Goal: Information Seeking & Learning: Learn about a topic

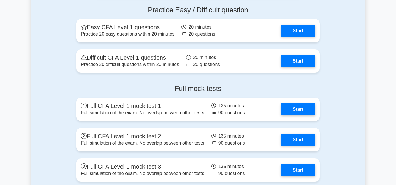
scroll to position [958, 0]
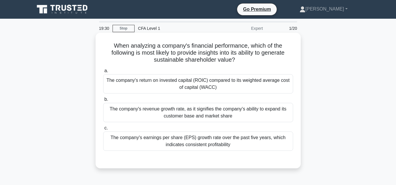
click at [230, 86] on div "The company's return on invested capital (ROIC) compared to its weighted averag…" at bounding box center [198, 83] width 190 height 19
click at [103, 73] on input "a. The company's return on invested capital (ROIC) compared to its weighted ave…" at bounding box center [103, 71] width 0 height 4
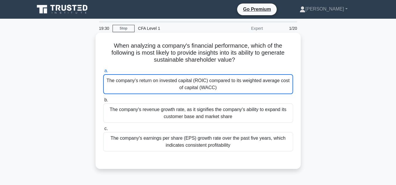
click at [230, 86] on div "The company's return on invested capital (ROIC) compared to its weighted averag…" at bounding box center [198, 84] width 190 height 20
click at [103, 73] on input "a. The company's return on invested capital (ROIC) compared to its weighted ave…" at bounding box center [103, 71] width 0 height 4
click at [266, 84] on div "The company's return on invested capital (ROIC) compared to its weighted averag…" at bounding box center [198, 84] width 190 height 20
click at [103, 73] on input "a. The company's return on invested capital (ROIC) compared to its weighted ave…" at bounding box center [103, 71] width 0 height 4
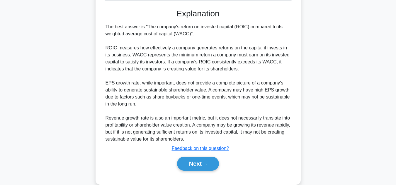
scroll to position [161, 0]
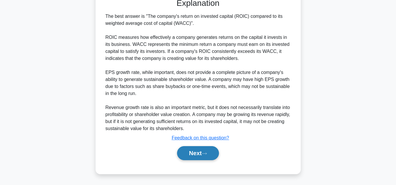
click at [201, 152] on button "Next" at bounding box center [198, 154] width 42 height 14
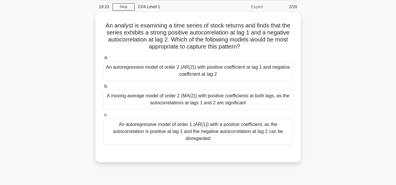
scroll to position [22, 0]
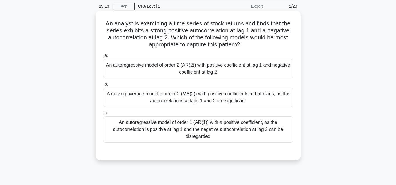
click at [232, 70] on div "An autoregressive model of order 2 (AR(2)) with positive coefficient at lag 1 a…" at bounding box center [198, 68] width 190 height 19
click at [103, 58] on input "a. An autoregressive model of order 2 (AR(2)) with positive coefficient at lag …" at bounding box center [103, 56] width 0 height 4
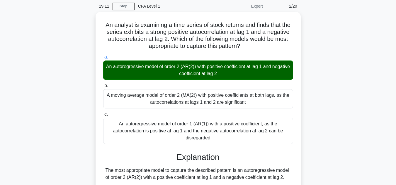
scroll to position [182, 0]
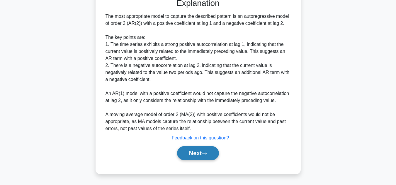
click at [206, 156] on icon at bounding box center [204, 153] width 5 height 3
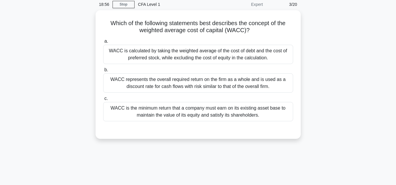
scroll to position [24, 0]
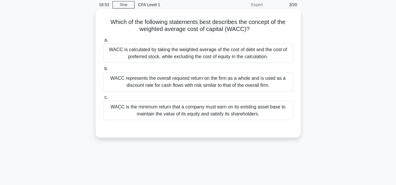
click at [271, 84] on div "WACC represents the overall required return on the firm as a whole and is used …" at bounding box center [198, 81] width 190 height 19
click at [103, 71] on input "b. WACC represents the overall required return on the firm as a whole and is us…" at bounding box center [103, 69] width 0 height 4
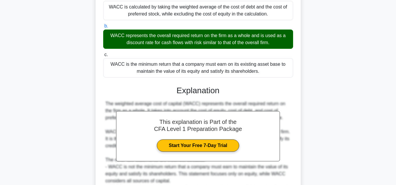
scroll to position [133, 0]
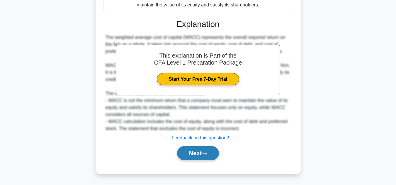
click at [210, 151] on button "Next" at bounding box center [198, 154] width 42 height 14
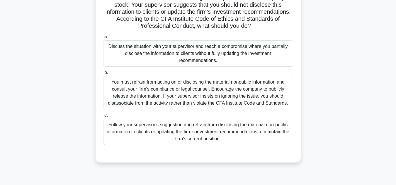
scroll to position [69, 0]
click at [270, 100] on div "You must refrain from acting on or disclosing the material nonpublic informatio…" at bounding box center [198, 92] width 190 height 33
click at [103, 74] on input "b. You must refrain from acting on or disclosing the material nonpublic informa…" at bounding box center [103, 73] width 0 height 4
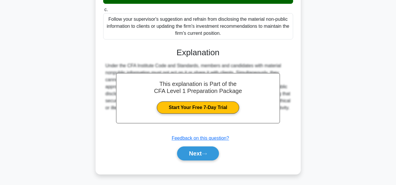
scroll to position [175, 0]
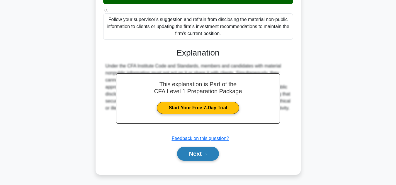
click at [204, 150] on button "Next" at bounding box center [198, 154] width 42 height 14
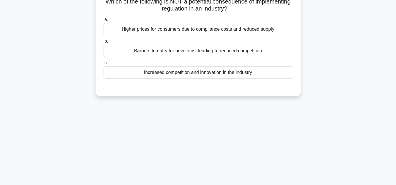
scroll to position [0, 0]
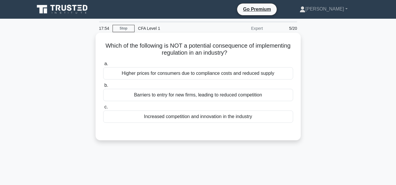
click at [227, 115] on div "Increased competition and innovation in the industry" at bounding box center [198, 117] width 190 height 12
click at [103, 109] on input "c. Increased competition and innovation in the industry" at bounding box center [103, 107] width 0 height 4
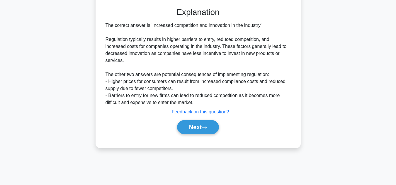
scroll to position [131, 0]
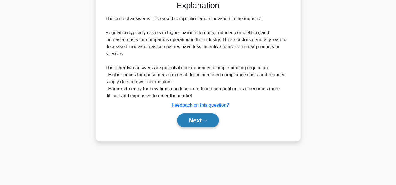
click at [203, 122] on button "Next" at bounding box center [198, 121] width 42 height 14
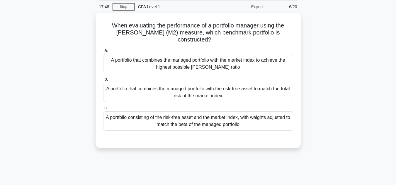
scroll to position [21, 0]
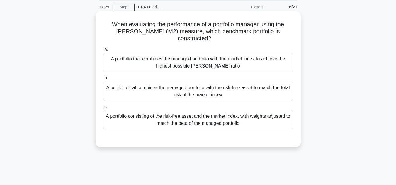
click at [238, 94] on div "A portfolio that combines the managed portfolio with the risk-free asset to mat…" at bounding box center [198, 91] width 190 height 19
click at [103, 80] on input "b. A portfolio that combines the managed portfolio with the risk-free asset to …" at bounding box center [103, 78] width 0 height 4
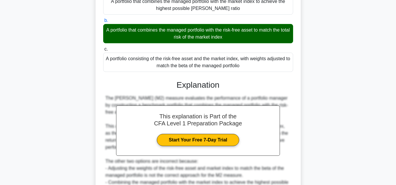
scroll to position [140, 0]
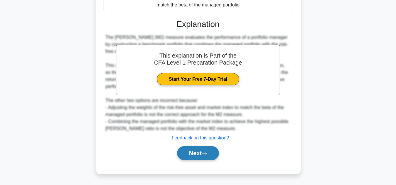
click at [197, 158] on button "Next" at bounding box center [198, 154] width 42 height 14
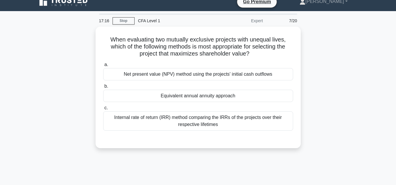
scroll to position [8, 0]
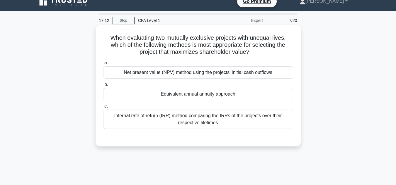
click at [269, 77] on div "Net present value (NPV) method using the projects' initial cash outflows" at bounding box center [198, 73] width 190 height 12
click at [103, 65] on input "a. Net present value (NPV) method using the projects' initial cash outflows" at bounding box center [103, 63] width 0 height 4
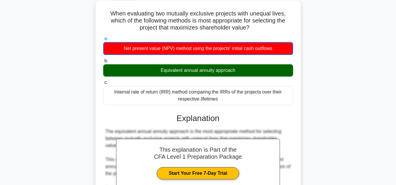
scroll to position [131, 0]
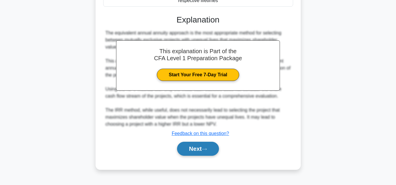
click at [205, 142] on button "Next" at bounding box center [198, 149] width 42 height 14
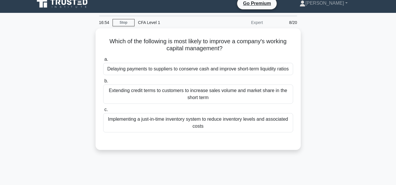
scroll to position [6, 0]
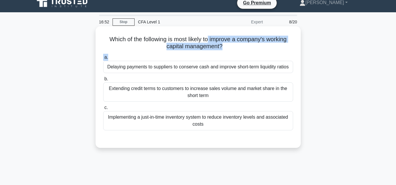
drag, startPoint x: 210, startPoint y: 37, endPoint x: 237, endPoint y: 52, distance: 31.1
click at [237, 52] on div "Which of the following is most likely to improve a company's working capital ma…" at bounding box center [198, 87] width 200 height 117
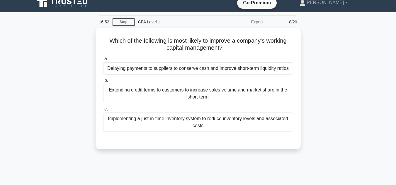
click at [360, 72] on div "Which of the following is most likely to improve a company's working capital ma…" at bounding box center [198, 92] width 334 height 129
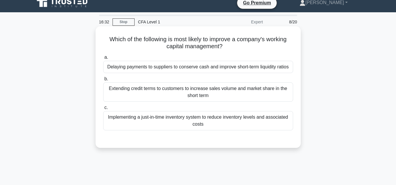
click at [267, 122] on div "Implementing a just-in-time inventory system to reduce inventory levels and ass…" at bounding box center [198, 120] width 190 height 19
click at [103, 110] on input "c. Implementing a just-in-time inventory system to reduce inventory levels and …" at bounding box center [103, 108] width 0 height 4
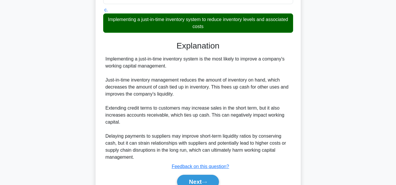
scroll to position [133, 0]
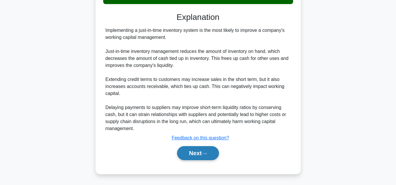
click at [202, 154] on button "Next" at bounding box center [198, 154] width 42 height 14
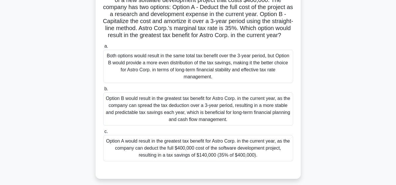
scroll to position [54, 0]
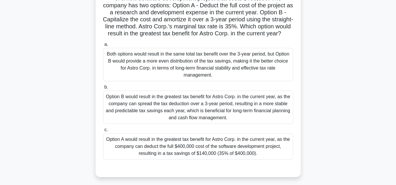
click at [255, 149] on div "Option A would result in the greatest tax benefit for Astro Corp. in the curren…" at bounding box center [198, 147] width 190 height 26
click at [103, 132] on input "c. Option A would result in the greatest tax benefit for Astro Corp. in the cur…" at bounding box center [103, 130] width 0 height 4
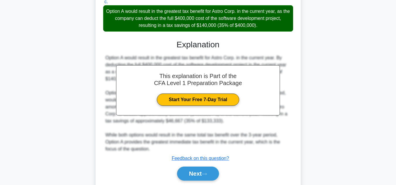
scroll to position [211, 0]
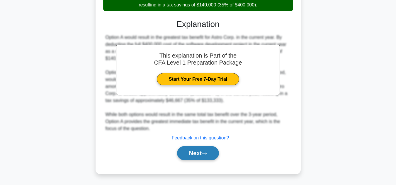
click at [211, 152] on button "Next" at bounding box center [198, 154] width 42 height 14
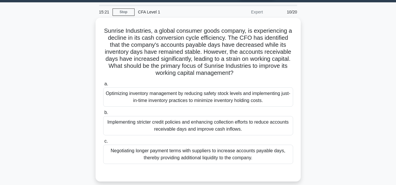
scroll to position [17, 0]
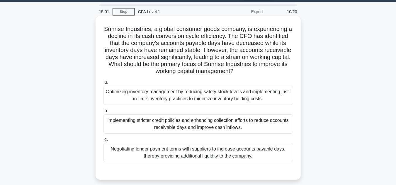
click at [261, 125] on div "Implementing stricter credit policies and enhancing collection efforts to reduc…" at bounding box center [198, 124] width 190 height 19
click at [103, 113] on input "b. Implementing stricter credit policies and enhancing collection efforts to re…" at bounding box center [103, 111] width 0 height 4
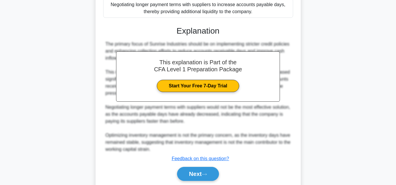
scroll to position [183, 0]
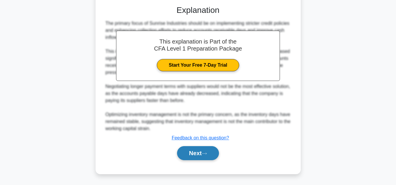
click at [203, 152] on button "Next" at bounding box center [198, 154] width 42 height 14
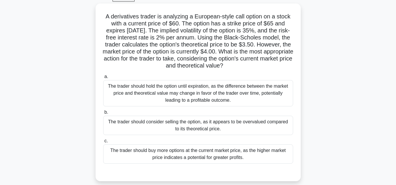
scroll to position [32, 0]
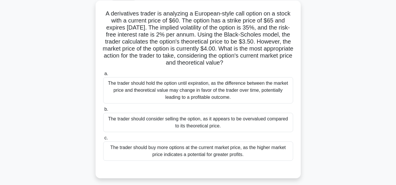
click at [241, 115] on div "The trader should consider selling the option, as it appears to be overvalued c…" at bounding box center [198, 122] width 190 height 19
click at [103, 112] on input "b. The trader should consider selling the option, as it appears to be overvalue…" at bounding box center [103, 110] width 0 height 4
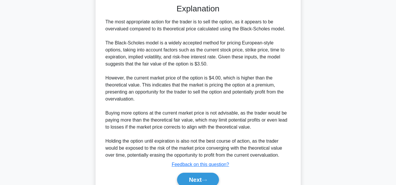
scroll to position [225, 0]
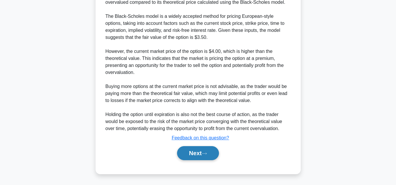
click at [192, 154] on button "Next" at bounding box center [198, 154] width 42 height 14
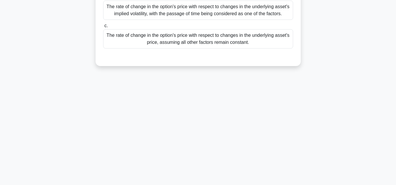
scroll to position [0, 0]
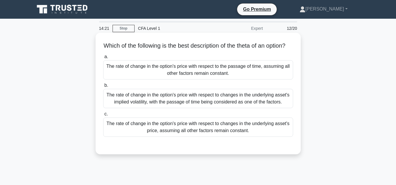
click at [244, 76] on div "The rate of change in the option's price with respect to the passage of time, a…" at bounding box center [198, 69] width 190 height 19
click at [103, 59] on input "a. The rate of change in the option's price with respect to the passage of time…" at bounding box center [103, 57] width 0 height 4
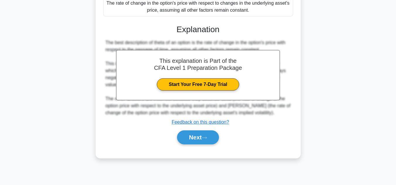
scroll to position [131, 0]
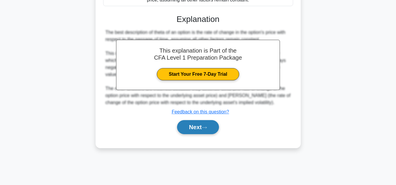
click at [212, 134] on button "Next" at bounding box center [198, 127] width 42 height 14
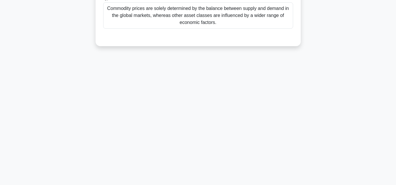
scroll to position [0, 0]
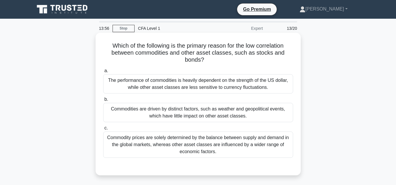
click at [220, 136] on div "Commodity prices are solely determined by the balance between supply and demand…" at bounding box center [198, 145] width 190 height 26
click at [103, 130] on input "c. Commodity prices are solely determined by the balance between supply and dem…" at bounding box center [103, 129] width 0 height 4
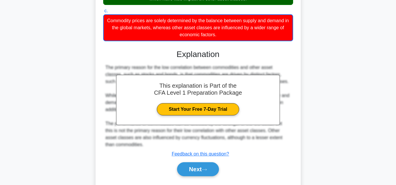
scroll to position [134, 0]
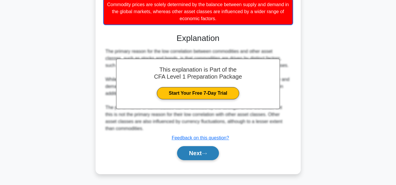
click at [199, 160] on button "Next" at bounding box center [198, 154] width 42 height 14
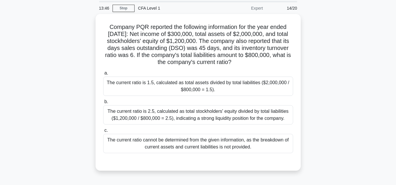
scroll to position [20, 0]
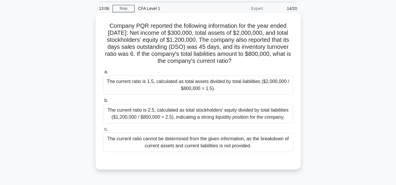
click at [206, 148] on div "The current ratio cannot be determined from the given information, as the break…" at bounding box center [198, 142] width 190 height 19
click at [103, 132] on input "c. The current ratio cannot be determined from the given information, as the br…" at bounding box center [103, 130] width 0 height 4
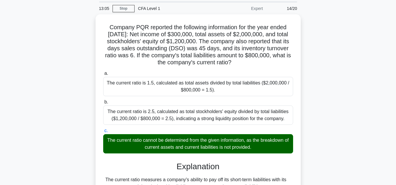
scroll to position [133, 0]
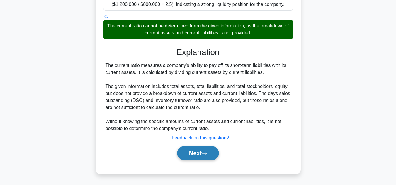
click at [200, 156] on button "Next" at bounding box center [198, 154] width 42 height 14
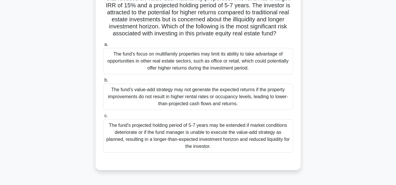
scroll to position [57, 0]
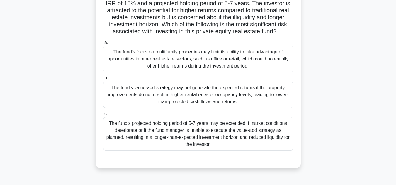
click at [236, 142] on div "The fund's projected holding period of 5-7 years may be extended if market cond…" at bounding box center [198, 133] width 190 height 33
click at [103, 116] on input "c. The fund's projected holding period of 5-7 years may be extended if market c…" at bounding box center [103, 114] width 0 height 4
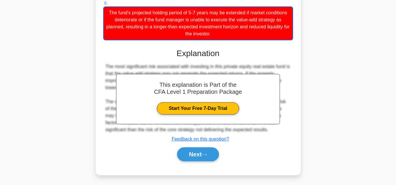
scroll to position [168, 0]
click at [206, 157] on icon at bounding box center [204, 155] width 5 height 3
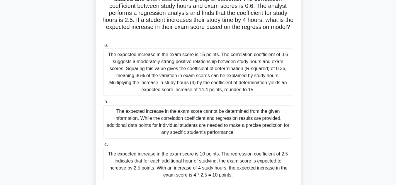
scroll to position [56, 0]
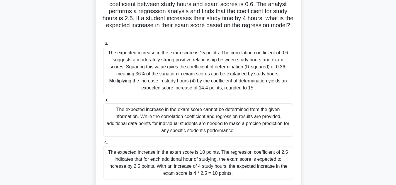
click at [250, 75] on div "The expected increase in the exam score is 15 points. The correlation coefficie…" at bounding box center [198, 70] width 190 height 47
click at [103, 45] on input "a. The expected increase in the exam score is 15 points. The correlation coeffi…" at bounding box center [103, 44] width 0 height 4
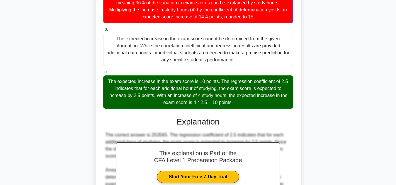
scroll to position [218, 0]
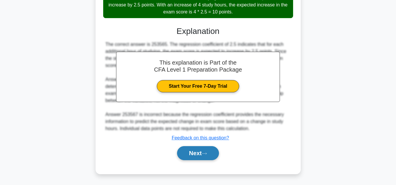
click at [215, 153] on button "Next" at bounding box center [198, 154] width 42 height 14
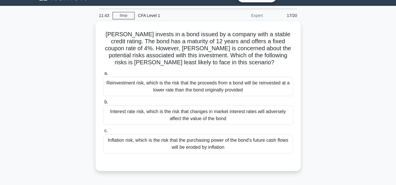
scroll to position [13, 0]
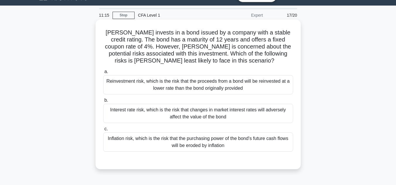
click at [280, 81] on div "Reinvestment risk, which is the risk that the proceeds from a bond will be rein…" at bounding box center [198, 84] width 190 height 19
click at [103, 74] on input "a. Reinvestment risk, which is the risk that the proceeds from a bond will be r…" at bounding box center [103, 72] width 0 height 4
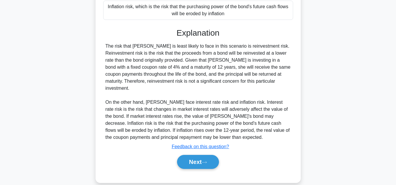
scroll to position [147, 0]
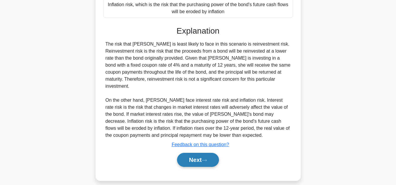
click at [205, 159] on icon at bounding box center [204, 160] width 5 height 3
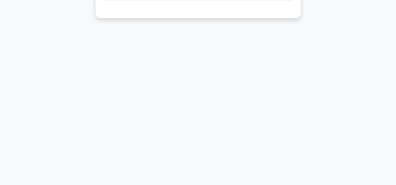
scroll to position [0, 0]
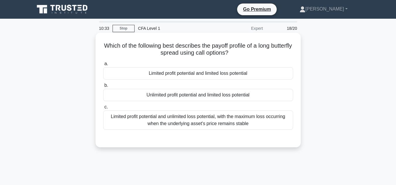
click at [258, 76] on div "Limited profit potential and limited loss potential" at bounding box center [198, 73] width 190 height 12
click at [103, 66] on input "a. Limited profit potential and limited loss potential" at bounding box center [103, 64] width 0 height 4
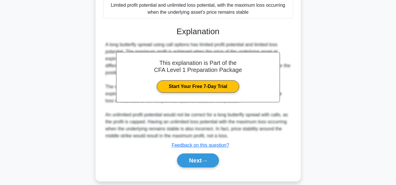
scroll to position [131, 0]
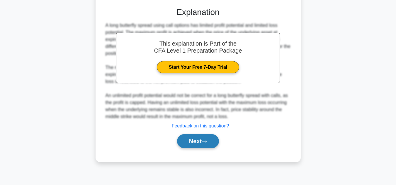
click at [210, 144] on button "Next" at bounding box center [198, 141] width 42 height 14
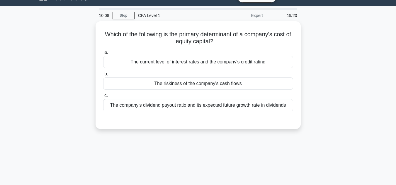
scroll to position [13, 0]
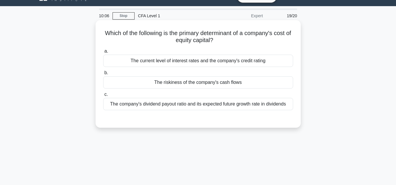
click at [266, 63] on div "The current level of interest rates and the company's credit rating" at bounding box center [198, 61] width 190 height 12
click at [103, 53] on input "a. The current level of interest rates and the company's credit rating" at bounding box center [103, 52] width 0 height 4
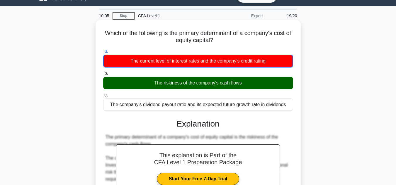
scroll to position [131, 0]
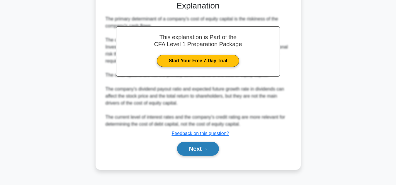
click at [193, 145] on button "Next" at bounding box center [198, 149] width 42 height 14
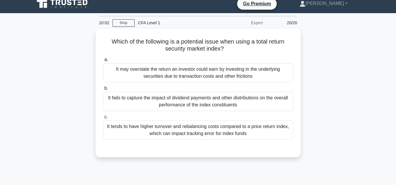
scroll to position [6, 0]
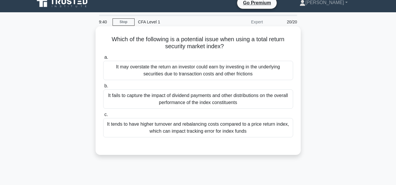
click at [251, 127] on div "It tends to have higher turnover and rebalancing costs compared to a price retu…" at bounding box center [198, 127] width 190 height 19
click at [103, 117] on input "c. It tends to have higher turnover and rebalancing costs compared to a price r…" at bounding box center [103, 115] width 0 height 4
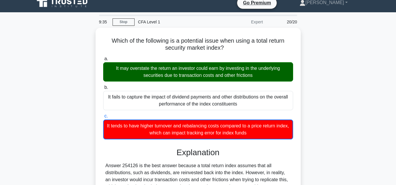
scroll to position [131, 0]
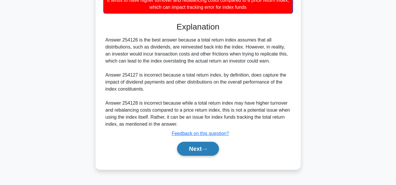
click at [200, 152] on button "Next" at bounding box center [198, 149] width 42 height 14
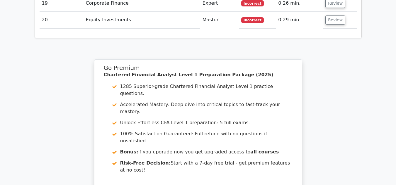
scroll to position [1225, 0]
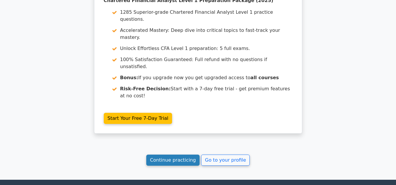
click at [194, 155] on link "Continue practicing" at bounding box center [173, 160] width 54 height 11
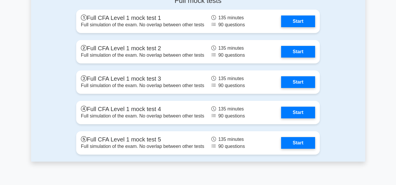
scroll to position [1045, 0]
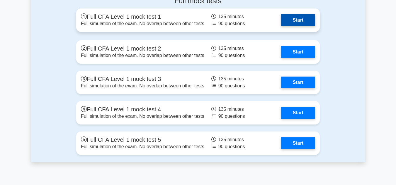
click at [304, 23] on link "Start" at bounding box center [298, 20] width 34 height 12
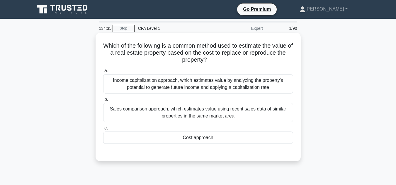
click at [241, 136] on div "Cost approach" at bounding box center [198, 138] width 190 height 12
click at [103, 130] on input "c. Cost approach" at bounding box center [103, 129] width 0 height 4
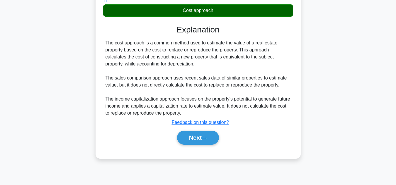
scroll to position [130, 0]
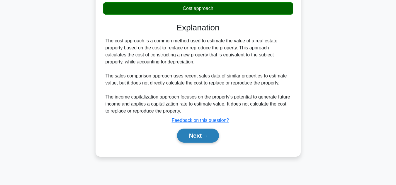
click at [203, 141] on button "Next" at bounding box center [198, 136] width 42 height 14
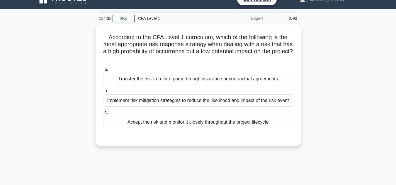
scroll to position [10, 0]
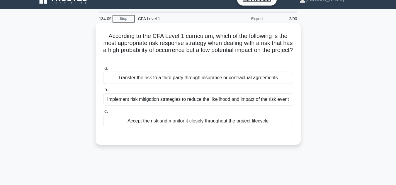
click at [190, 98] on div "Implement risk mitigation strategies to reduce the likelihood and impact of the…" at bounding box center [198, 99] width 190 height 12
click at [103, 92] on input "b. Implement risk mitigation strategies to reduce the likelihood and impact of …" at bounding box center [103, 90] width 0 height 4
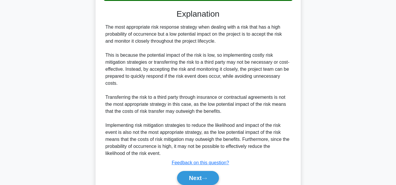
scroll to position [138, 0]
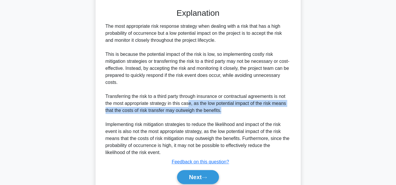
drag, startPoint x: 189, startPoint y: 111, endPoint x: 223, endPoint y: 117, distance: 34.5
click at [223, 117] on div "The most appropriate risk response strategy when dealing with a risk that has a…" at bounding box center [197, 90] width 185 height 134
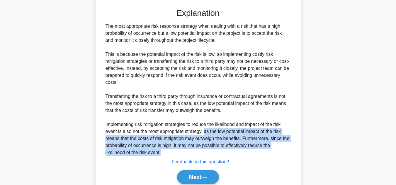
drag, startPoint x: 205, startPoint y: 137, endPoint x: 163, endPoint y: 158, distance: 47.0
click at [163, 156] on div "The most appropriate risk response strategy when dealing with a risk that has a…" at bounding box center [197, 90] width 185 height 134
click at [136, 156] on div "The most appropriate risk response strategy when dealing with a risk that has a…" at bounding box center [197, 90] width 185 height 134
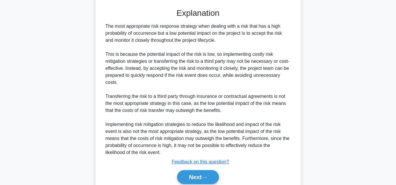
scroll to position [169, 0]
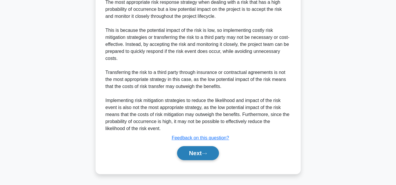
click at [193, 154] on button "Next" at bounding box center [198, 154] width 42 height 14
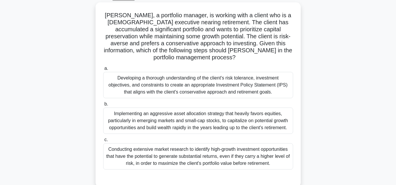
scroll to position [33, 0]
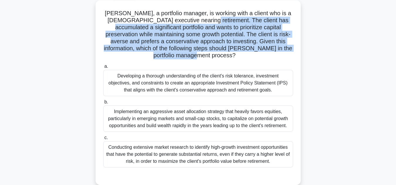
drag, startPoint x: 206, startPoint y: 24, endPoint x: 217, endPoint y: 55, distance: 32.5
click at [217, 55] on h5 "Robert, a portfolio manager, is working with a client who is a 55-year-old exec…" at bounding box center [198, 35] width 191 height 50
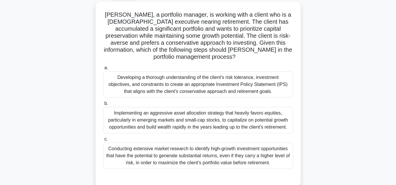
click at [360, 77] on div "Robert, a portfolio manager, is working with a client who is a 55-year-old exec…" at bounding box center [198, 98] width 334 height 192
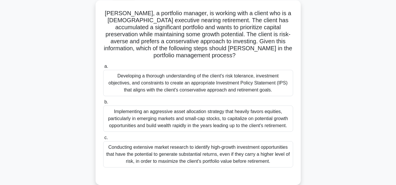
click at [250, 84] on div "Developing a thorough understanding of the client's risk tolerance, investment …" at bounding box center [198, 83] width 190 height 26
click at [103, 69] on input "a. Developing a thorough understanding of the client's risk tolerance, investme…" at bounding box center [103, 67] width 0 height 4
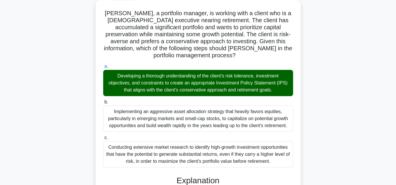
scroll to position [170, 0]
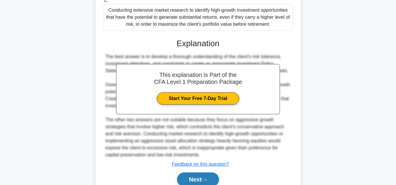
click at [192, 181] on button "Next" at bounding box center [198, 180] width 42 height 14
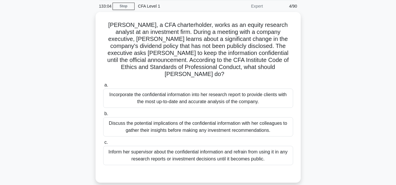
scroll to position [22, 0]
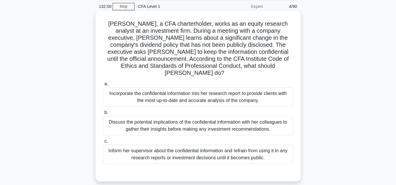
click at [224, 153] on div "Inform her supervisor about the confidential information and refrain from using…" at bounding box center [198, 154] width 190 height 19
click at [103, 144] on input "c. Inform her supervisor about the confidential information and refrain from us…" at bounding box center [103, 142] width 0 height 4
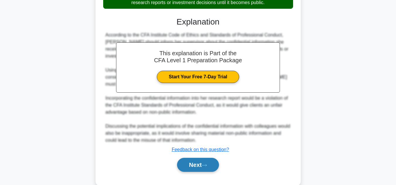
click at [206, 164] on icon at bounding box center [204, 165] width 5 height 3
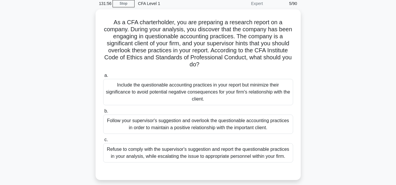
scroll to position [25, 0]
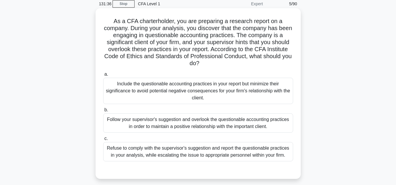
click at [195, 155] on div "Refuse to comply with the supervisor's suggestion and report the questionable p…" at bounding box center [198, 151] width 190 height 19
click at [103, 141] on input "c. Refuse to comply with the supervisor's suggestion and report the questionabl…" at bounding box center [103, 139] width 0 height 4
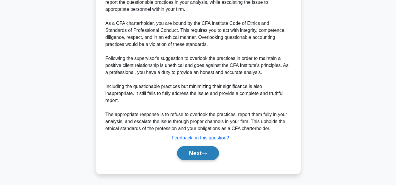
click at [195, 155] on button "Next" at bounding box center [198, 154] width 42 height 14
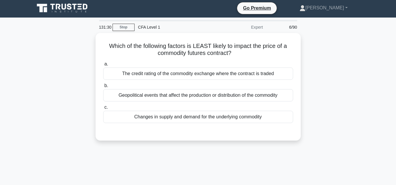
scroll to position [1, 0]
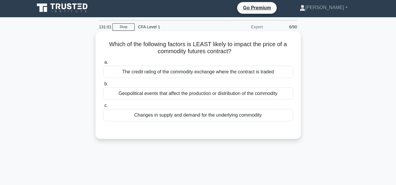
click at [275, 76] on div "The credit rating of the commodity exchange where the contract is traded" at bounding box center [198, 72] width 190 height 12
click at [103, 64] on input "a. The credit rating of the commodity exchange where the contract is traded" at bounding box center [103, 63] width 0 height 4
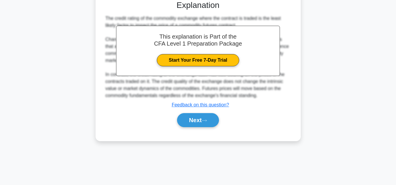
scroll to position [131, 0]
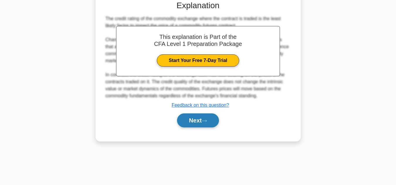
click at [207, 121] on icon at bounding box center [204, 121] width 5 height 3
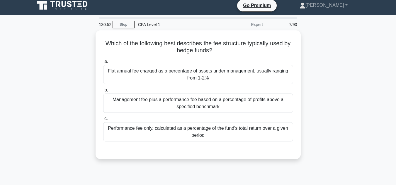
scroll to position [2, 0]
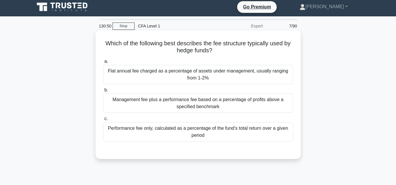
click at [283, 103] on div "Management fee plus a performance fee based on a percentage of profits above a …" at bounding box center [198, 103] width 190 height 19
click at [103, 92] on input "b. Management fee plus a performance fee based on a percentage of profits above…" at bounding box center [103, 90] width 0 height 4
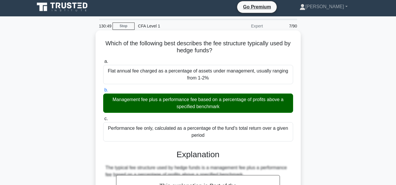
scroll to position [133, 0]
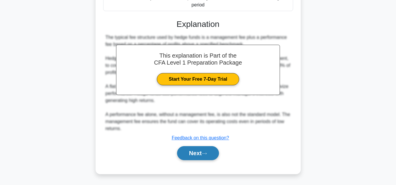
click at [207, 155] on icon at bounding box center [204, 154] width 5 height 2
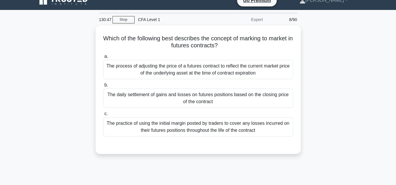
scroll to position [8, 0]
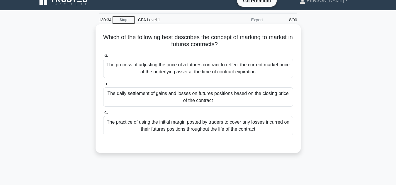
click at [240, 102] on div "The daily settlement of gains and losses on futures positions based on the clos…" at bounding box center [198, 97] width 190 height 19
click at [103, 86] on input "b. The daily settlement of gains and losses on futures positions based on the c…" at bounding box center [103, 84] width 0 height 4
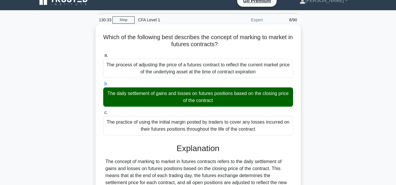
scroll to position [140, 0]
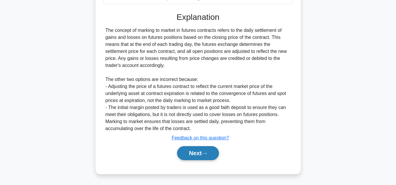
click at [198, 150] on button "Next" at bounding box center [198, 154] width 42 height 14
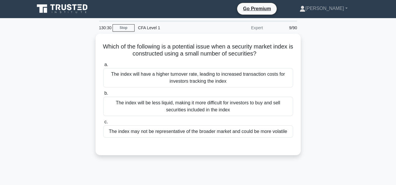
scroll to position [0, 0]
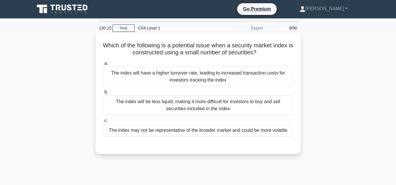
click at [218, 132] on div "The index may not be representative of the broader market and could be more vol…" at bounding box center [198, 131] width 190 height 12
click at [103, 123] on input "c. The index may not be representative of the broader market and could be more …" at bounding box center [103, 121] width 0 height 4
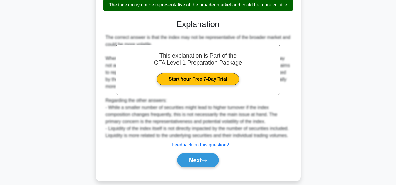
scroll to position [133, 0]
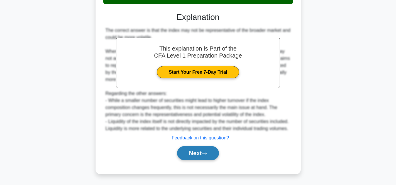
click at [195, 154] on button "Next" at bounding box center [198, 154] width 42 height 14
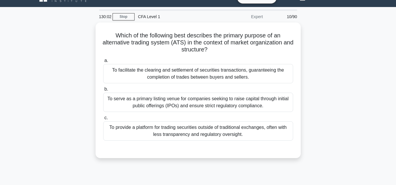
scroll to position [11, 0]
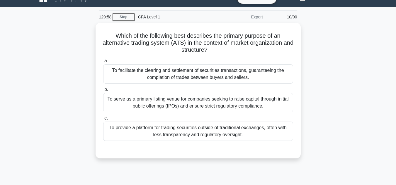
click at [270, 126] on div "To provide a platform for trading securities outside of traditional exchanges, …" at bounding box center [198, 131] width 190 height 19
click at [103, 120] on input "c. To provide a platform for trading securities outside of traditional exchange…" at bounding box center [103, 119] width 0 height 4
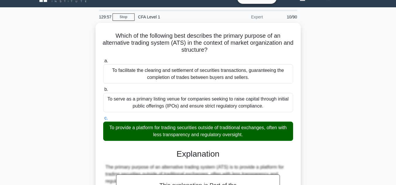
scroll to position [133, 0]
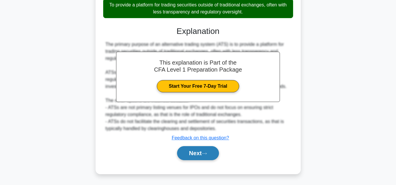
click at [199, 155] on button "Next" at bounding box center [198, 154] width 42 height 14
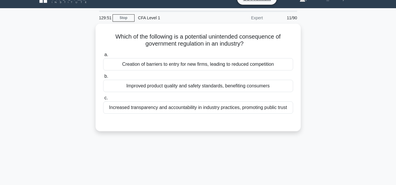
scroll to position [10, 0]
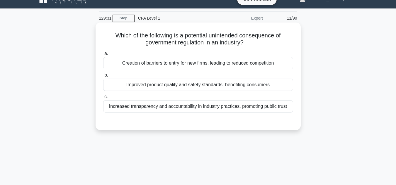
click at [239, 67] on div "Creation of barriers to entry for new firms, leading to reduced competition" at bounding box center [198, 63] width 190 height 12
click at [103, 56] on input "a. Creation of barriers to entry for new firms, leading to reduced competition" at bounding box center [103, 54] width 0 height 4
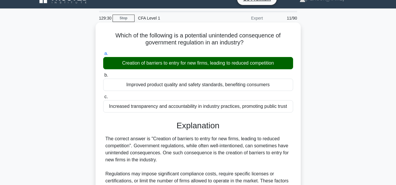
scroll to position [131, 0]
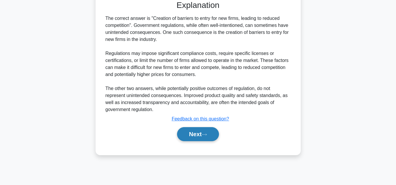
click at [187, 137] on button "Next" at bounding box center [198, 134] width 42 height 14
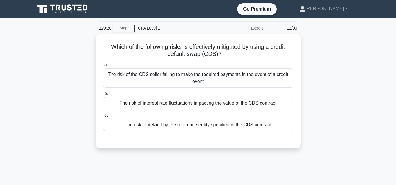
scroll to position [0, 0]
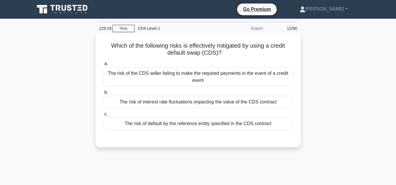
click at [190, 125] on div "The risk of default by the reference entity specified in the CDS contract" at bounding box center [198, 124] width 190 height 12
click at [103, 116] on input "c. The risk of default by the reference entity specified in the CDS contract" at bounding box center [103, 115] width 0 height 4
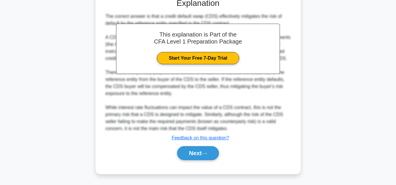
scroll to position [140, 0]
click at [201, 152] on button "Next" at bounding box center [198, 154] width 42 height 14
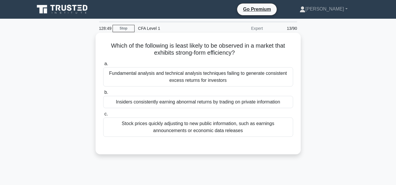
click at [189, 104] on div "Insiders consistently earning abnormal returns by trading on private information" at bounding box center [198, 102] width 190 height 12
click at [103, 95] on input "b. Insiders consistently earning abnormal returns by trading on private informa…" at bounding box center [103, 93] width 0 height 4
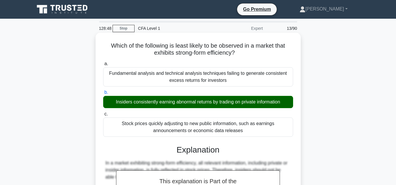
scroll to position [131, 0]
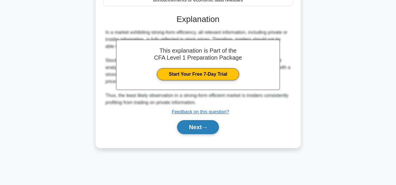
click at [201, 131] on button "Next" at bounding box center [198, 127] width 42 height 14
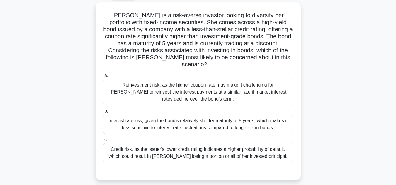
scroll to position [32, 0]
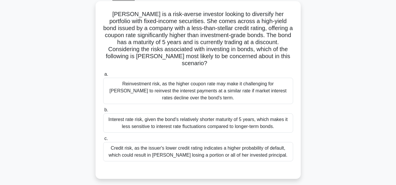
click at [146, 154] on div "Credit risk, as the issuer's lower credit rating indicates a higher probability…" at bounding box center [198, 151] width 190 height 19
click at [103, 141] on input "c. Credit risk, as the issuer's lower credit rating indicates a higher probabil…" at bounding box center [103, 139] width 0 height 4
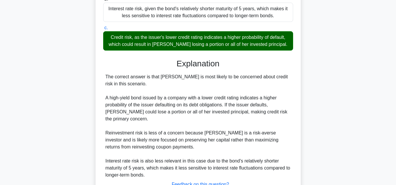
scroll to position [183, 0]
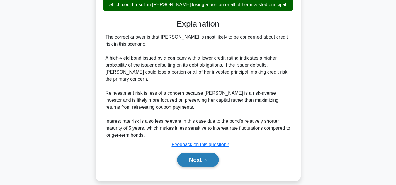
click at [185, 156] on button "Next" at bounding box center [198, 160] width 42 height 14
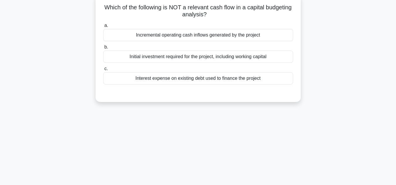
scroll to position [0, 0]
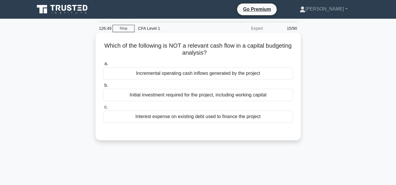
click at [163, 111] on div "Interest expense on existing debt used to finance the project" at bounding box center [198, 117] width 190 height 12
click at [103, 109] on input "c. Interest expense on existing debt used to finance the project" at bounding box center [103, 107] width 0 height 4
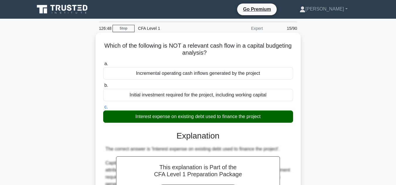
scroll to position [131, 0]
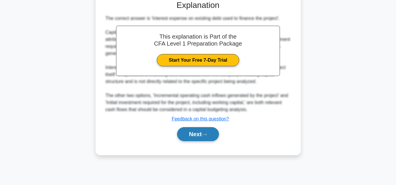
click at [189, 137] on button "Next" at bounding box center [198, 134] width 42 height 14
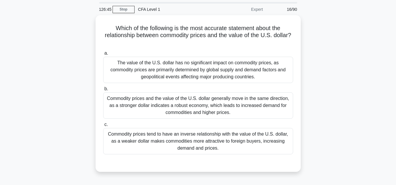
scroll to position [20, 0]
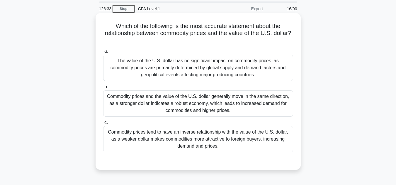
click at [185, 62] on div "The value of the U.S. dollar has no significant impact on commodity prices, as …" at bounding box center [198, 68] width 190 height 26
click at [103, 53] on input "a. The value of the U.S. dollar has no significant impact on commodity prices, …" at bounding box center [103, 52] width 0 height 4
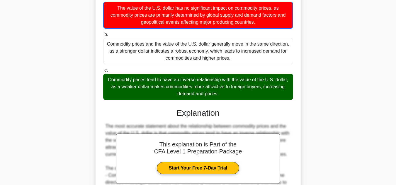
scroll to position [162, 0]
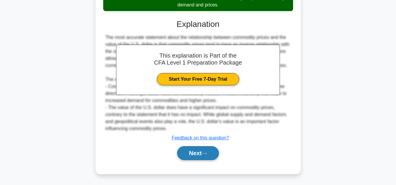
click at [197, 157] on button "Next" at bounding box center [198, 154] width 42 height 14
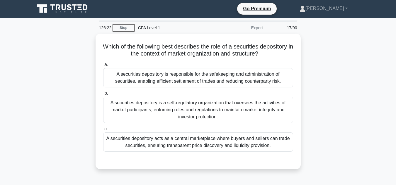
scroll to position [0, 0]
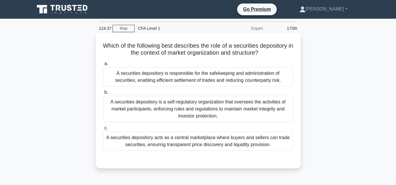
click at [207, 77] on div "A securities depository is responsible for the safekeeping and administration o…" at bounding box center [198, 76] width 190 height 19
click at [103, 66] on input "a. A securities depository is responsible for the safekeeping and administratio…" at bounding box center [103, 64] width 0 height 4
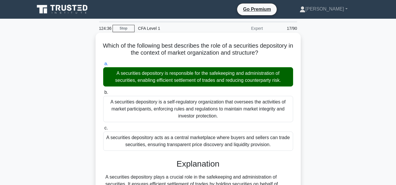
scroll to position [147, 0]
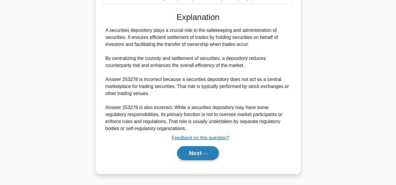
click at [202, 158] on button "Next" at bounding box center [198, 154] width 42 height 14
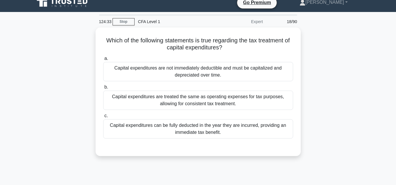
scroll to position [6, 0]
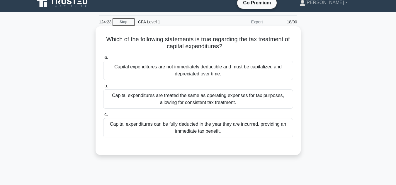
click at [216, 64] on div "Capital expenditures are not immediately deductible and must be capitalized and…" at bounding box center [198, 70] width 190 height 19
click at [103, 59] on input "a. Capital expenditures are not immediately deductible and must be capitalized …" at bounding box center [103, 58] width 0 height 4
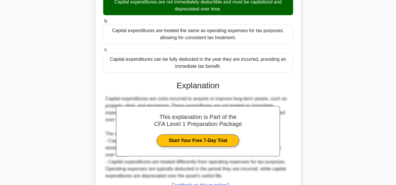
scroll to position [131, 0]
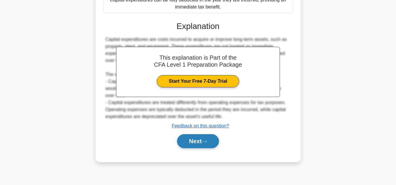
click at [192, 141] on button "Next" at bounding box center [198, 141] width 42 height 14
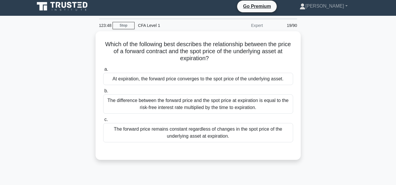
scroll to position [0, 0]
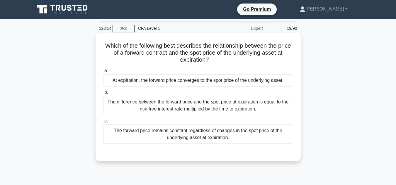
click at [240, 106] on div "The difference between the forward price and the spot price at expiration is eq…" at bounding box center [198, 105] width 190 height 19
click at [103, 95] on input "b. The difference between the forward price and the spot price at expiration is…" at bounding box center [103, 93] width 0 height 4
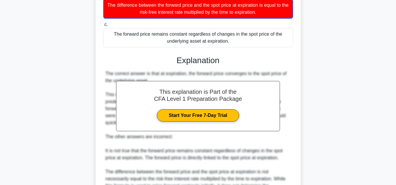
scroll to position [162, 0]
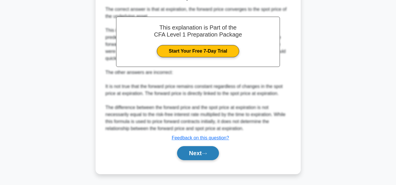
click at [210, 159] on button "Next" at bounding box center [198, 154] width 42 height 14
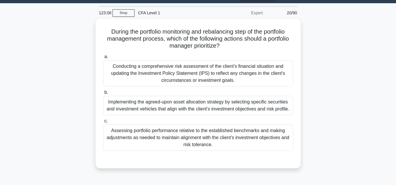
scroll to position [15, 0]
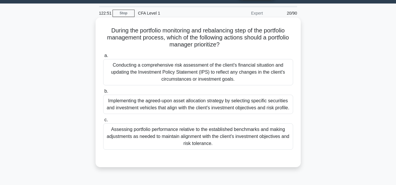
click at [276, 117] on div "a. Conducting a comprehensive risk assessment of the client's financial situati…" at bounding box center [198, 101] width 197 height 100
click at [269, 110] on div "Implementing the agreed-upon asset allocation strategy by selecting specific se…" at bounding box center [198, 104] width 190 height 19
click at [103, 93] on input "b. Implementing the agreed-upon asset allocation strategy by selecting specific…" at bounding box center [103, 92] width 0 height 4
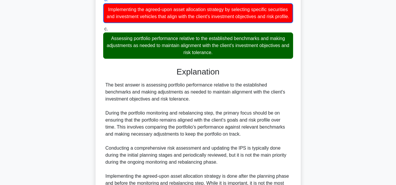
scroll to position [176, 0]
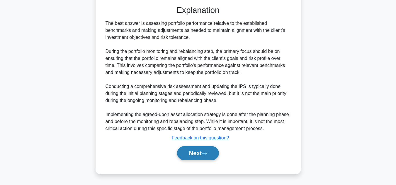
click at [207, 157] on button "Next" at bounding box center [198, 154] width 42 height 14
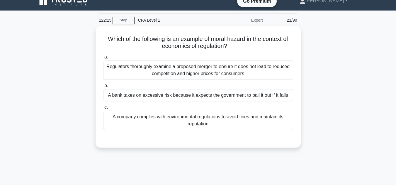
scroll to position [8, 0]
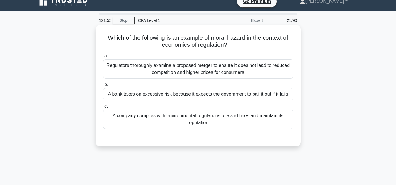
click at [231, 96] on div "A bank takes on excessive risk because it expects the government to bail it out…" at bounding box center [198, 94] width 190 height 12
click at [103, 87] on input "b. A bank takes on excessive risk because it expects the government to bail it …" at bounding box center [103, 85] width 0 height 4
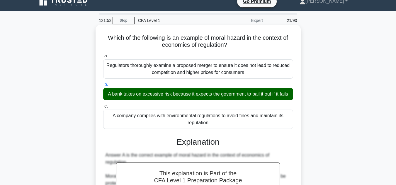
scroll to position [140, 0]
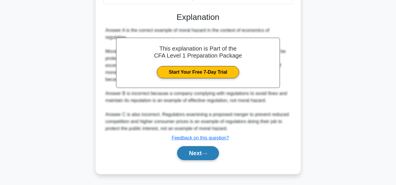
click at [179, 157] on button "Next" at bounding box center [198, 154] width 42 height 14
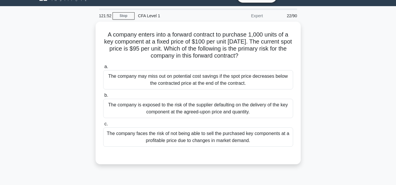
scroll to position [12, 0]
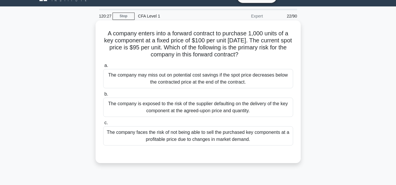
click at [180, 113] on div "The company is exposed to the risk of the supplier defaulting on the delivery o…" at bounding box center [198, 107] width 190 height 19
click at [103, 96] on input "b. The company is exposed to the risk of the supplier defaulting on the deliver…" at bounding box center [103, 95] width 0 height 4
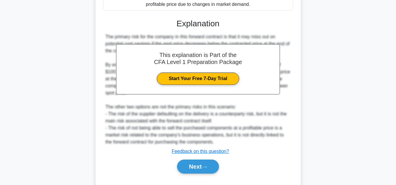
scroll to position [162, 0]
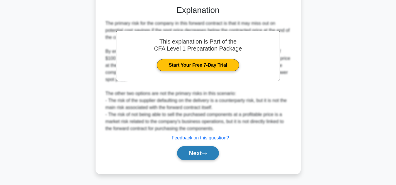
click at [205, 149] on button "Next" at bounding box center [198, 154] width 42 height 14
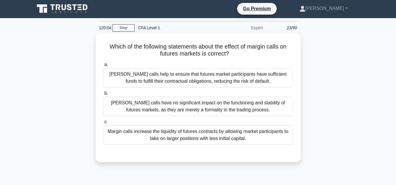
scroll to position [1, 0]
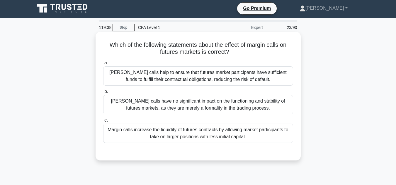
click at [218, 85] on div "Margin calls help to ensure that futures market participants have sufficient fu…" at bounding box center [198, 76] width 190 height 19
click at [103, 65] on input "a. Margin calls help to ensure that futures market participants have sufficient…" at bounding box center [103, 63] width 0 height 4
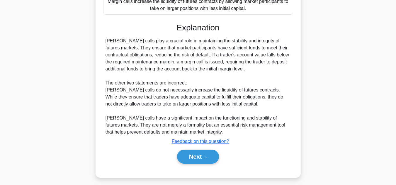
scroll to position [133, 0]
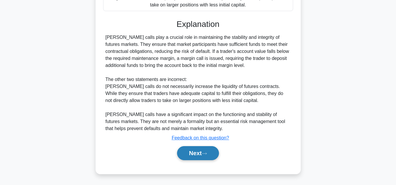
click at [201, 156] on button "Next" at bounding box center [198, 154] width 42 height 14
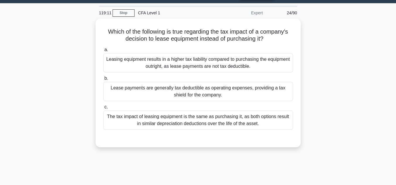
scroll to position [15, 0]
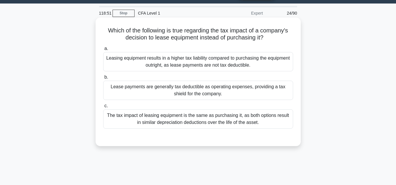
click at [203, 130] on div "a. Leasing equipment results in a higher tax liability compared to purchasing t…" at bounding box center [198, 87] width 197 height 86
click at [221, 124] on div "The tax impact of leasing equipment is the same as purchasing it, as both optio…" at bounding box center [198, 119] width 190 height 19
click at [103, 108] on input "c. The tax impact of leasing equipment is the same as purchasing it, as both op…" at bounding box center [103, 106] width 0 height 4
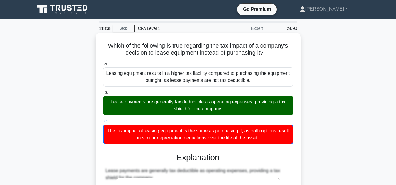
scroll to position [141, 0]
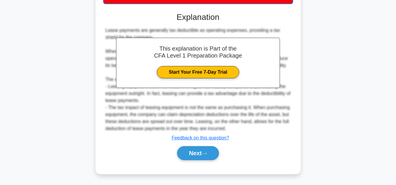
click at [181, 163] on div "Next" at bounding box center [198, 153] width 190 height 19
click at [185, 156] on button "Next" at bounding box center [198, 154] width 42 height 14
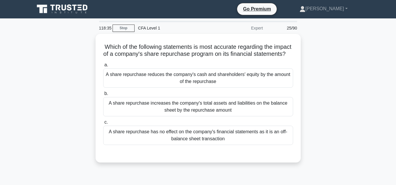
scroll to position [0, 0]
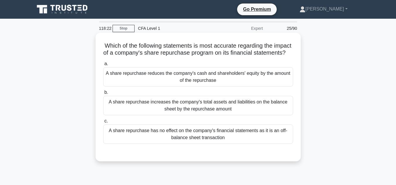
click at [225, 87] on div "A share repurchase reduces the company's cash and shareholders' equity by the a…" at bounding box center [198, 76] width 190 height 19
click at [103, 66] on input "a. A share repurchase reduces the company's cash and shareholders' equity by th…" at bounding box center [103, 64] width 0 height 4
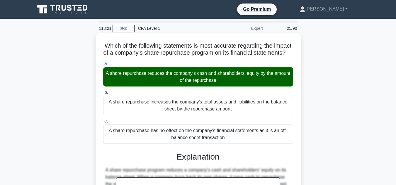
scroll to position [131, 0]
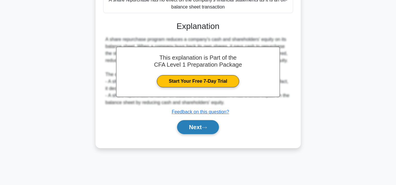
click at [204, 130] on icon at bounding box center [204, 127] width 5 height 3
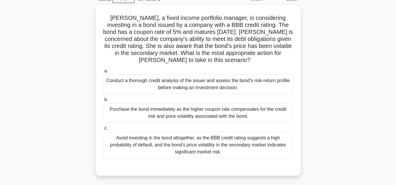
scroll to position [29, 0]
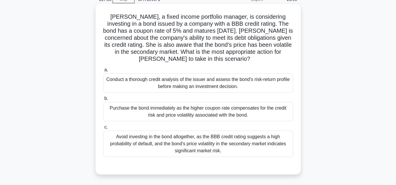
click at [260, 87] on div "Conduct a thorough credit analysis of the issuer and assess the bond's risk-ret…" at bounding box center [198, 83] width 190 height 19
click at [103, 72] on input "a. Conduct a thorough credit analysis of the issuer and assess the bond's risk-…" at bounding box center [103, 70] width 0 height 4
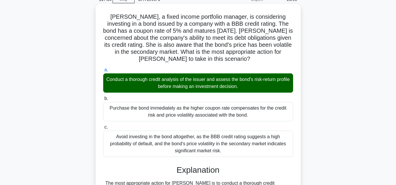
scroll to position [218, 0]
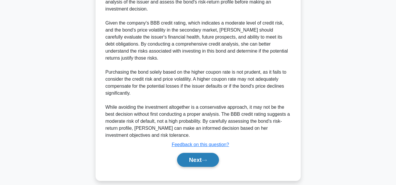
click at [208, 153] on button "Next" at bounding box center [198, 160] width 42 height 14
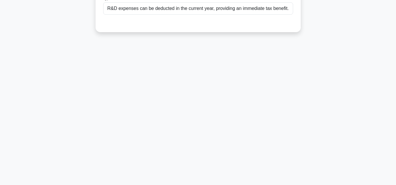
scroll to position [0, 0]
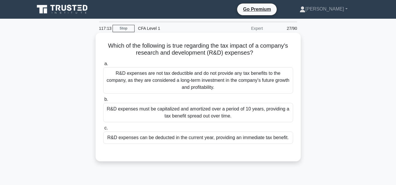
click at [200, 138] on div "R&D expenses can be deducted in the current year, providing an immediate tax be…" at bounding box center [198, 138] width 190 height 12
click at [103, 130] on input "c. R&D expenses can be deducted in the current year, providing an immediate tax…" at bounding box center [103, 129] width 0 height 4
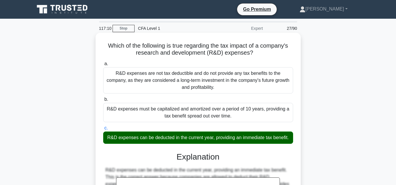
scroll to position [131, 0]
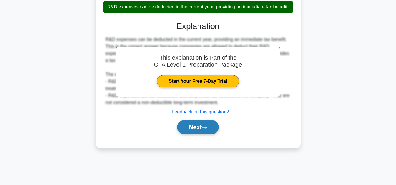
click at [200, 134] on button "Next" at bounding box center [198, 127] width 42 height 14
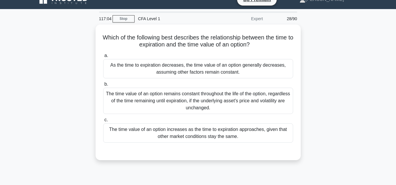
scroll to position [10, 0]
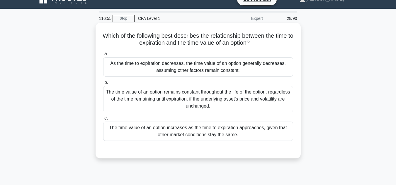
click at [203, 67] on div "As the time to expiration decreases, the time value of an option generally decr…" at bounding box center [198, 66] width 190 height 19
click at [103, 56] on input "a. As the time to expiration decreases, the time value of an option generally d…" at bounding box center [103, 54] width 0 height 4
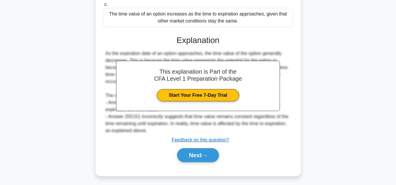
scroll to position [125, 0]
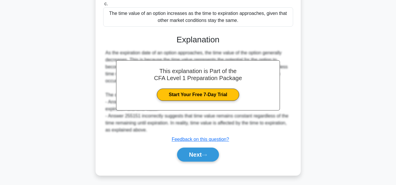
click at [195, 165] on div "a. As the time to expiration decreases, the time value of an option generally d…" at bounding box center [198, 52] width 191 height 234
click at [194, 163] on div "Next" at bounding box center [198, 155] width 190 height 19
click at [192, 157] on button "Next" at bounding box center [198, 155] width 42 height 14
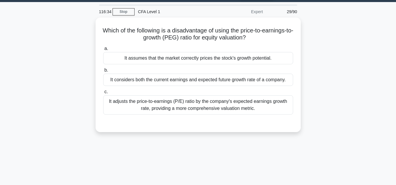
scroll to position [17, 0]
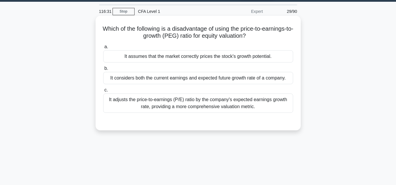
click at [170, 63] on div "a. It assumes that the market correctly prices the stock's growth potential. b.…" at bounding box center [198, 78] width 197 height 72
click at [180, 58] on div "It assumes that the market correctly prices the stock's growth potential." at bounding box center [198, 56] width 190 height 12
click at [103, 49] on input "a. It assumes that the market correctly prices the stock's growth potential." at bounding box center [103, 47] width 0 height 4
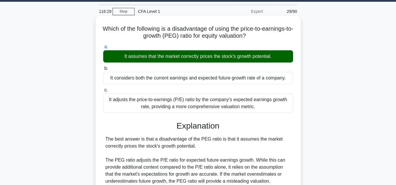
scroll to position [131, 0]
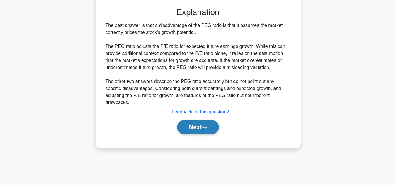
click at [205, 120] on button "Next" at bounding box center [198, 127] width 42 height 14
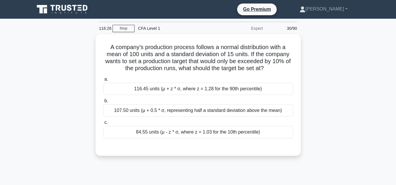
scroll to position [0, 0]
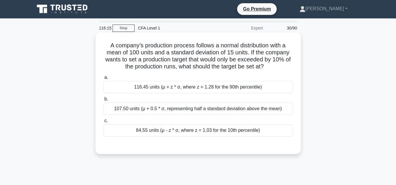
click at [193, 86] on div "116.45 units (μ + z * σ, where z = 1.28 for the 90th percentile)" at bounding box center [198, 87] width 190 height 12
click at [103, 80] on input "a. 116.45 units (μ + z * σ, where z = 1.28 for the 90th percentile)" at bounding box center [103, 78] width 0 height 4
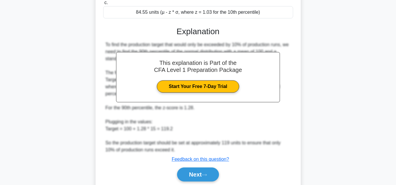
scroll to position [119, 0]
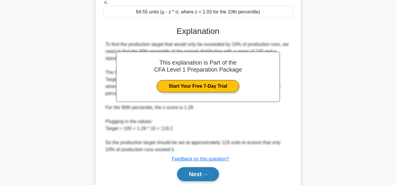
click at [207, 168] on button "Next" at bounding box center [198, 175] width 42 height 14
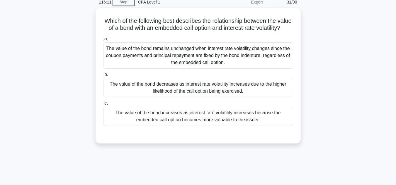
scroll to position [5, 0]
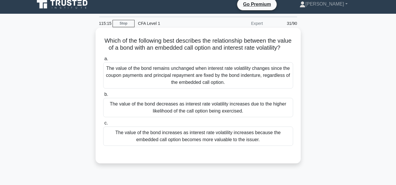
click at [285, 114] on div "The value of the bond decreases as interest rate volatility increases due to th…" at bounding box center [198, 107] width 190 height 19
click at [103, 97] on input "b. The value of the bond decreases as interest rate volatility increases due to…" at bounding box center [103, 95] width 0 height 4
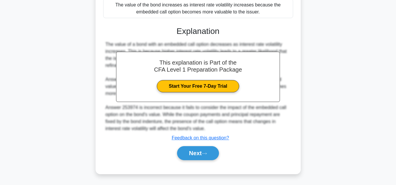
scroll to position [140, 0]
click at [201, 149] on button "Next" at bounding box center [198, 154] width 42 height 14
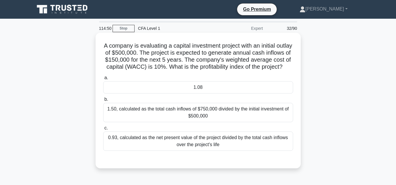
click at [166, 94] on div "1.08" at bounding box center [198, 87] width 190 height 12
click at [103, 80] on input "a. 1.08" at bounding box center [103, 78] width 0 height 4
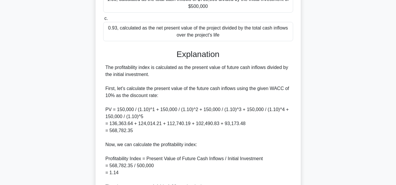
scroll to position [176, 0]
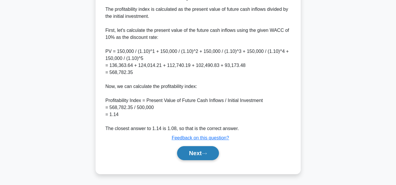
click at [207, 159] on button "Next" at bounding box center [198, 154] width 42 height 14
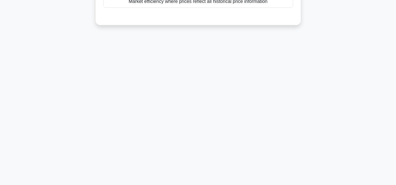
scroll to position [0, 0]
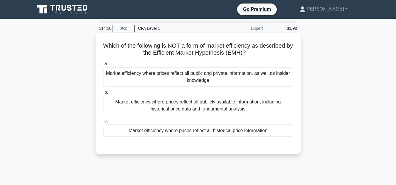
click at [160, 133] on div "Market efficiency where prices reflect all historical price information" at bounding box center [198, 131] width 190 height 12
click at [103, 123] on input "c. Market efficiency where prices reflect all historical price information" at bounding box center [103, 122] width 0 height 4
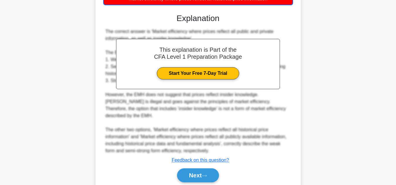
scroll to position [134, 0]
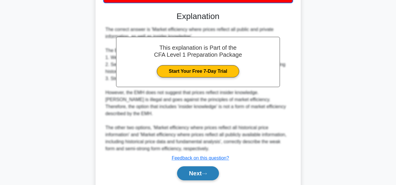
click at [180, 167] on button "Next" at bounding box center [198, 174] width 42 height 14
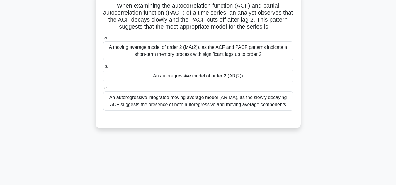
scroll to position [0, 0]
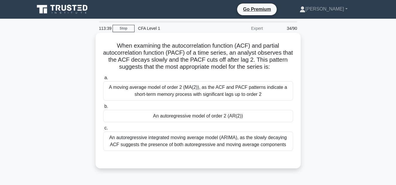
click at [131, 98] on div "A moving average model of order 2 (MA(2)), as the ACF and PACF patterns indicat…" at bounding box center [198, 90] width 190 height 19
click at [103, 80] on input "a. A moving average model of order 2 (MA(2)), as the ACF and PACF patterns indi…" at bounding box center [103, 78] width 0 height 4
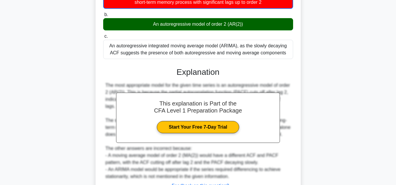
scroll to position [141, 0]
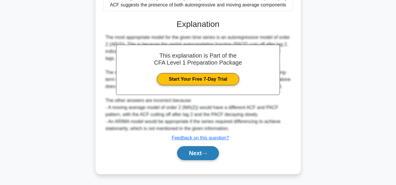
click at [198, 152] on button "Next" at bounding box center [198, 154] width 42 height 14
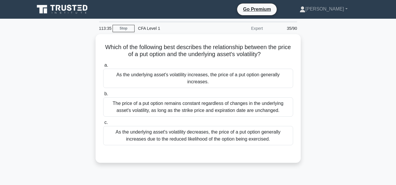
scroll to position [0, 0]
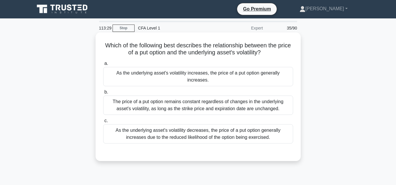
click at [174, 77] on div "As the underlying asset's volatility increases, the price of a put option gener…" at bounding box center [198, 76] width 190 height 19
click at [103, 66] on input "a. As the underlying asset's volatility increases, the price of a put option ge…" at bounding box center [103, 64] width 0 height 4
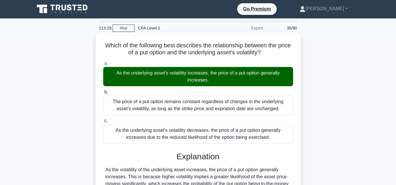
scroll to position [131, 0]
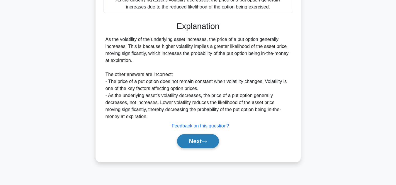
click at [197, 136] on button "Next" at bounding box center [198, 141] width 42 height 14
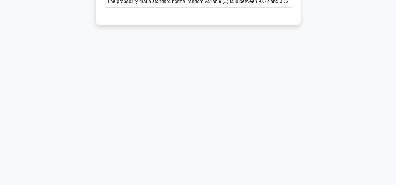
scroll to position [0, 0]
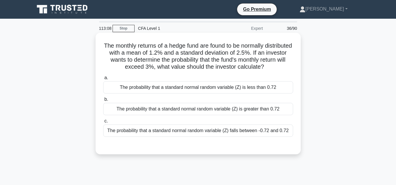
click at [161, 108] on div "The probability that a standard normal random variable (Z) is greater than 0.72" at bounding box center [198, 109] width 190 height 12
click at [103, 102] on input "b. The probability that a standard normal random variable (Z) is greater than 0…" at bounding box center [103, 100] width 0 height 4
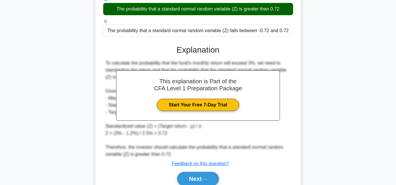
scroll to position [102, 0]
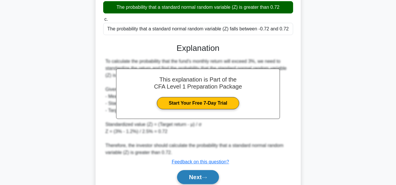
click at [182, 183] on button "Next" at bounding box center [198, 178] width 42 height 14
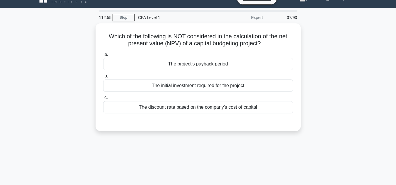
scroll to position [11, 0]
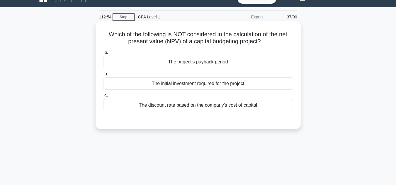
click at [138, 68] on div "The project's payback period" at bounding box center [198, 62] width 190 height 12
click at [103, 54] on input "a. The project's payback period" at bounding box center [103, 53] width 0 height 4
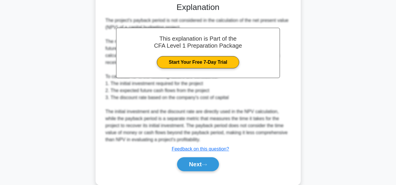
scroll to position [140, 0]
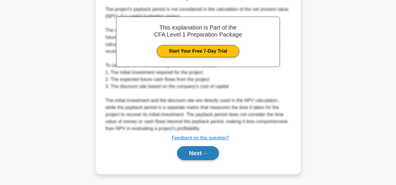
click at [199, 153] on button "Next" at bounding box center [198, 154] width 42 height 14
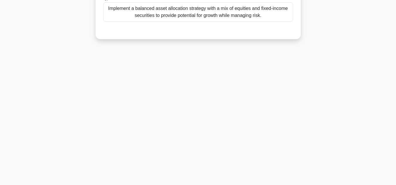
scroll to position [0, 0]
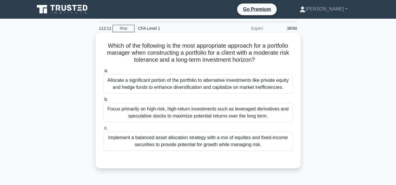
click at [133, 146] on div "Implement a balanced asset allocation strategy with a mix of equities and fixed…" at bounding box center [198, 141] width 190 height 19
click at [103, 130] on input "c. Implement a balanced asset allocation strategy with a mix of equities and fi…" at bounding box center [103, 129] width 0 height 4
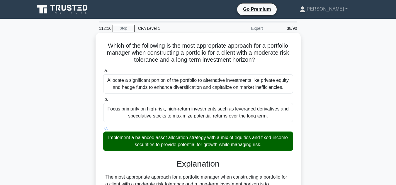
scroll to position [154, 0]
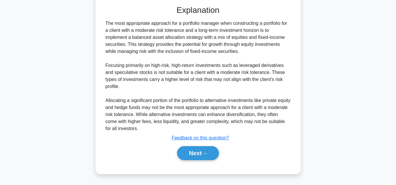
click at [183, 161] on div "Next" at bounding box center [198, 153] width 190 height 19
click at [180, 155] on button "Next" at bounding box center [198, 154] width 42 height 14
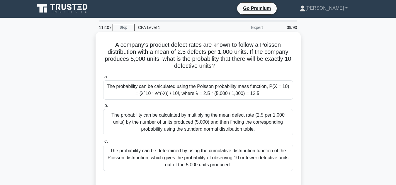
scroll to position [32, 0]
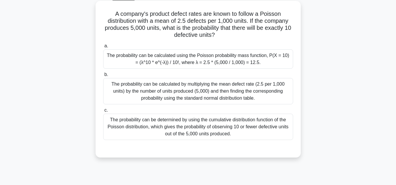
click at [175, 67] on div "The probability can be calculated using the Poisson probability mass function, …" at bounding box center [198, 59] width 190 height 19
click at [103, 48] on input "a. The probability can be calculated using the Poisson probability mass functio…" at bounding box center [103, 46] width 0 height 4
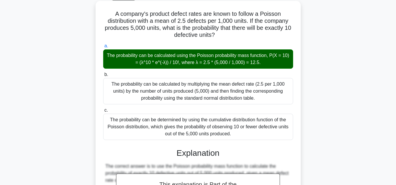
scroll to position [161, 0]
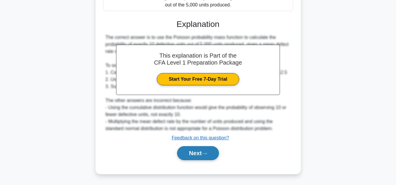
click at [193, 151] on button "Next" at bounding box center [198, 154] width 42 height 14
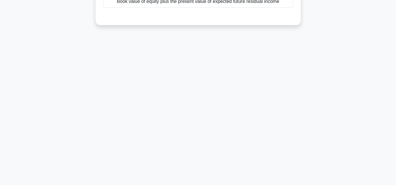
scroll to position [0, 0]
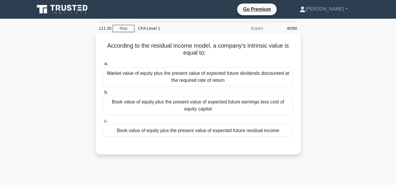
click at [146, 79] on div "Market value of equity plus the present value of expected future dividends disc…" at bounding box center [198, 76] width 190 height 19
click at [103, 66] on input "a. Market value of equity plus the present value of expected future dividends d…" at bounding box center [103, 64] width 0 height 4
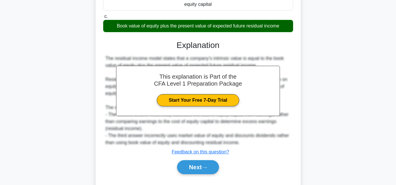
scroll to position [131, 0]
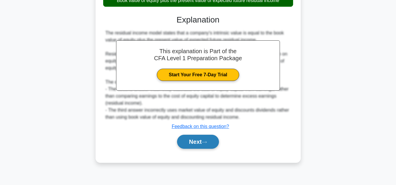
click at [188, 146] on button "Next" at bounding box center [198, 142] width 42 height 14
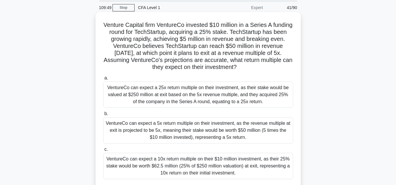
scroll to position [19, 0]
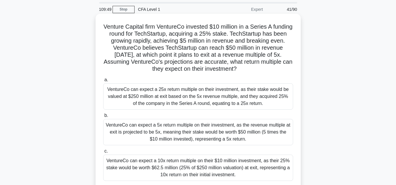
click at [170, 129] on div "VentureCo can expect a 5x return multiple on their investment, as the revenue m…" at bounding box center [198, 132] width 190 height 26
click at [103, 118] on input "b. VentureCo can expect a 5x return multiple on their investment, as the revenu…" at bounding box center [103, 116] width 0 height 4
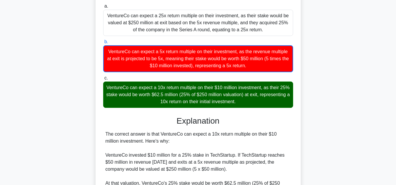
scroll to position [91, 0]
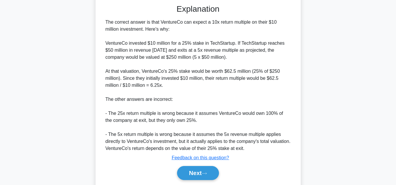
scroll to position [205, 0]
click at [207, 171] on button "Next" at bounding box center [198, 174] width 42 height 14
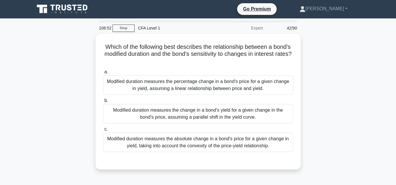
scroll to position [0, 0]
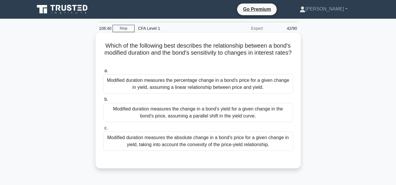
click at [192, 79] on div "Modified duration measures the percentage change in a bond's price for a given …" at bounding box center [198, 83] width 190 height 19
click at [103, 73] on input "a. Modified duration measures the percentage change in a bond's price for a giv…" at bounding box center [103, 71] width 0 height 4
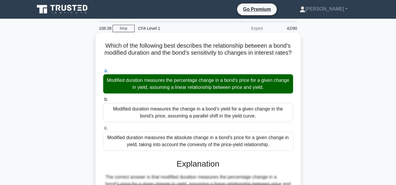
scroll to position [122, 0]
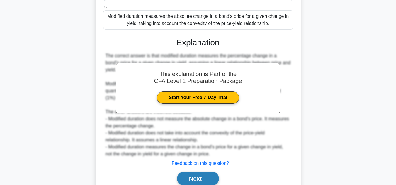
click at [202, 175] on button "Next" at bounding box center [198, 179] width 42 height 14
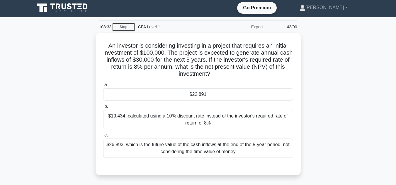
scroll to position [2, 0]
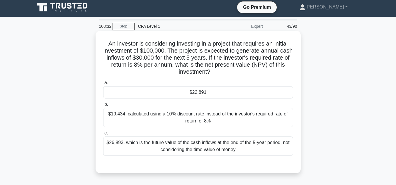
click at [219, 96] on div "$22,891" at bounding box center [198, 92] width 190 height 12
click at [103, 85] on input "a. $22,891" at bounding box center [103, 83] width 0 height 4
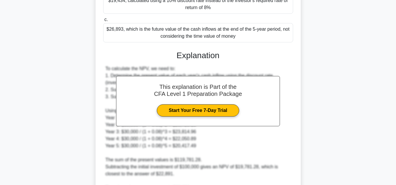
scroll to position [176, 0]
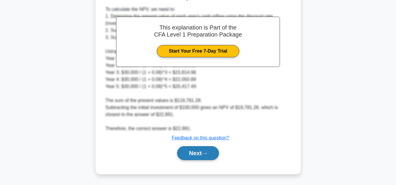
click at [206, 149] on button "Next" at bounding box center [198, 154] width 42 height 14
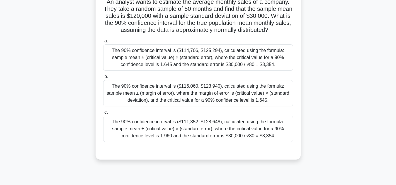
scroll to position [45, 0]
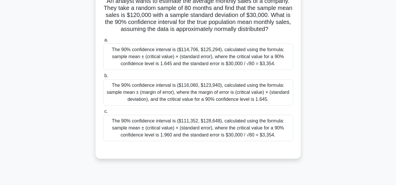
click at [195, 70] on div "The 90% confidence interval is ($114,706, $125,294), calculated using the formu…" at bounding box center [198, 57] width 190 height 26
click at [103, 42] on input "a. The 90% confidence interval is ($114,706, $125,294), calculated using the fo…" at bounding box center [103, 40] width 0 height 4
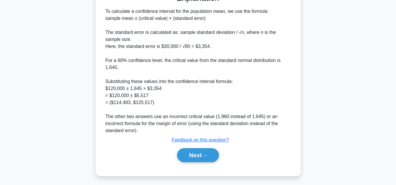
scroll to position [211, 0]
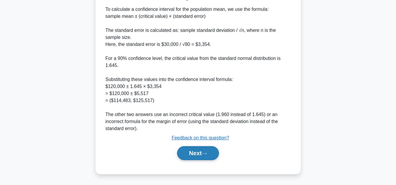
click at [203, 156] on button "Next" at bounding box center [198, 154] width 42 height 14
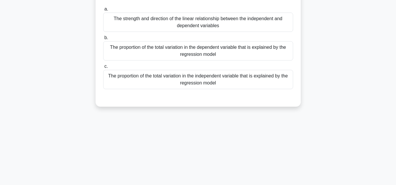
scroll to position [0, 0]
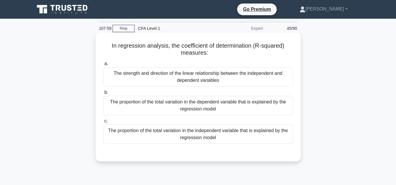
click at [193, 106] on div "The proportion of the total variation in the dependent variable that is explain…" at bounding box center [198, 105] width 190 height 19
click at [103, 95] on input "b. The proportion of the total variation in the dependent variable that is expl…" at bounding box center [103, 93] width 0 height 4
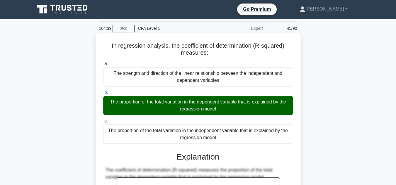
scroll to position [131, 0]
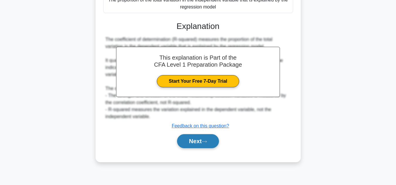
click at [198, 144] on button "Next" at bounding box center [198, 141] width 42 height 14
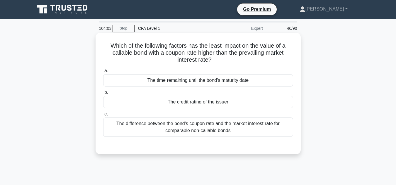
click at [192, 124] on div "The difference between the bond's coupon rate and the market interest rate for …" at bounding box center [198, 127] width 190 height 19
click at [103, 116] on input "c. The difference between the bond's coupon rate and the market interest rate f…" at bounding box center [103, 115] width 0 height 4
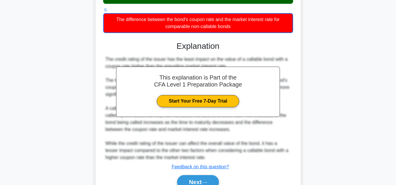
scroll to position [134, 0]
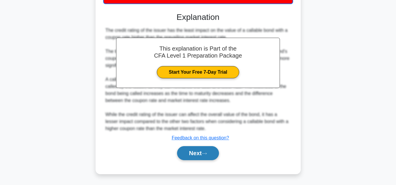
click at [203, 154] on button "Next" at bounding box center [198, 154] width 42 height 14
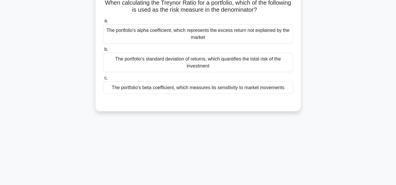
scroll to position [23, 0]
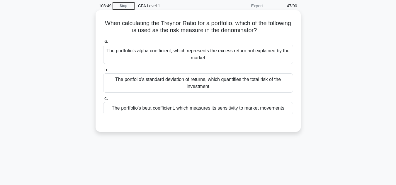
click at [249, 110] on div "The portfolio's beta coefficient, which measures its sensitivity to market move…" at bounding box center [198, 108] width 190 height 12
click at [103, 101] on input "c. The portfolio's beta coefficient, which measures its sensitivity to market m…" at bounding box center [103, 99] width 0 height 4
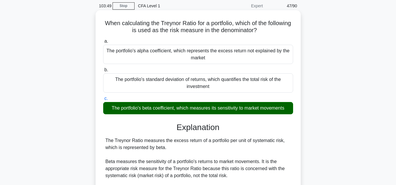
scroll to position [131, 0]
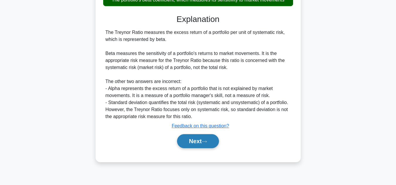
click at [203, 136] on button "Next" at bounding box center [198, 141] width 42 height 14
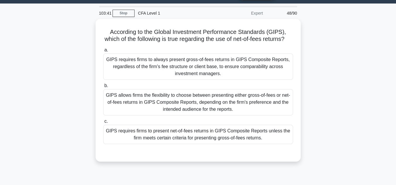
scroll to position [19, 0]
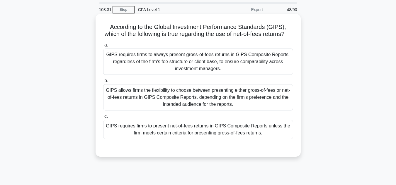
click at [238, 75] on div "GIPS requires firms to always present gross-of-fees returns in GIPS Composite R…" at bounding box center [198, 62] width 190 height 26
click at [103, 47] on input "a. GIPS requires firms to always present gross-of-fees returns in GIPS Composit…" at bounding box center [103, 45] width 0 height 4
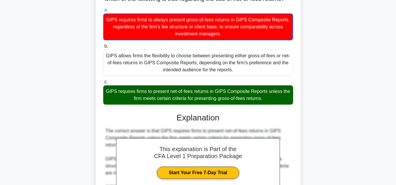
scroll to position [141, 0]
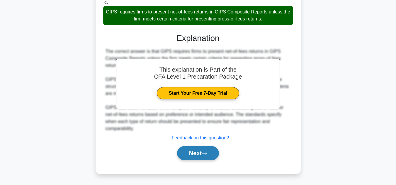
click at [210, 147] on button "Next" at bounding box center [198, 154] width 42 height 14
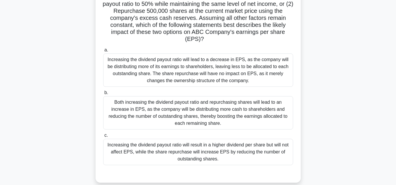
scroll to position [70, 0]
click at [226, 156] on div "Increasing the dividend payout ratio will result in a higher dividend per share…" at bounding box center [198, 152] width 190 height 26
click at [103, 137] on input "c. Increasing the dividend payout ratio will result in a higher dividend per sh…" at bounding box center [103, 136] width 0 height 4
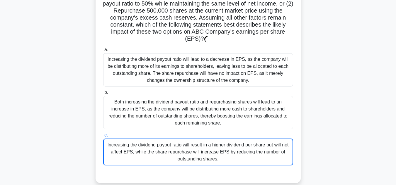
scroll to position [218, 0]
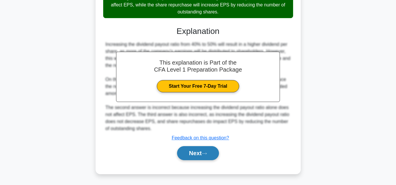
click at [196, 153] on button "Next" at bounding box center [198, 154] width 42 height 14
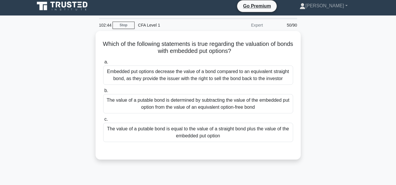
scroll to position [3, 0]
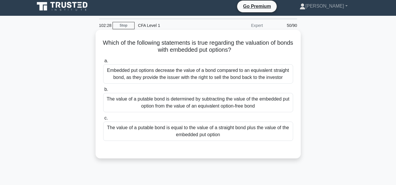
click at [203, 136] on div "The value of a putable bond is equal to the value of a straight bond plus the v…" at bounding box center [198, 131] width 190 height 19
click at [103, 120] on input "c. The value of a putable bond is equal to the value of a straight bond plus th…" at bounding box center [103, 119] width 0 height 4
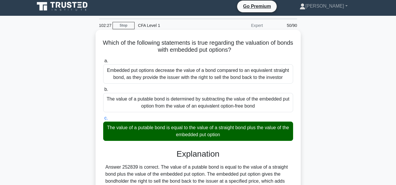
scroll to position [131, 0]
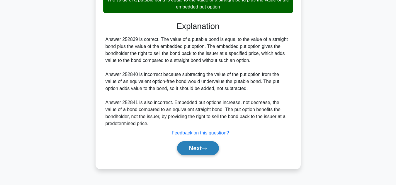
click at [197, 147] on button "Next" at bounding box center [198, 149] width 42 height 14
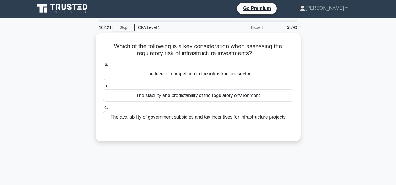
scroll to position [1, 0]
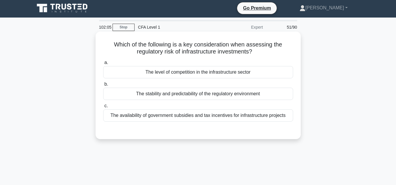
click at [263, 98] on div "The stability and predictability of the regulatory environment" at bounding box center [198, 94] width 190 height 12
click at [103, 86] on input "b. The stability and predictability of the regulatory environment" at bounding box center [103, 85] width 0 height 4
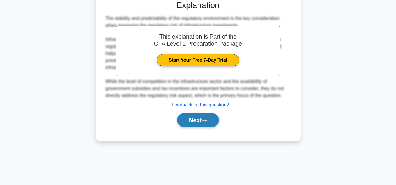
scroll to position [130, 0]
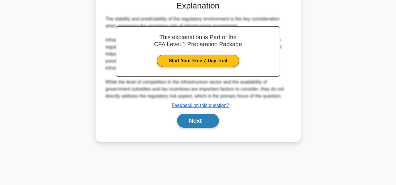
click at [193, 122] on button "Next" at bounding box center [198, 121] width 42 height 14
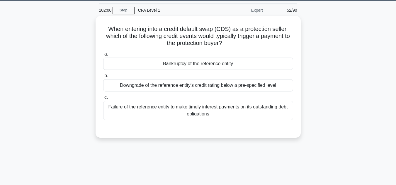
scroll to position [18, 0]
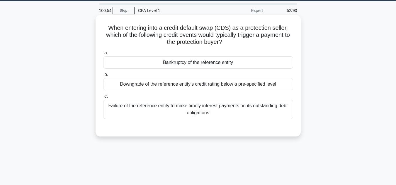
click at [192, 108] on div "Failure of the reference entity to make timely interest payments on its outstan…" at bounding box center [198, 109] width 190 height 19
click at [103, 98] on input "c. Failure of the reference entity to make timely interest payments on its outs…" at bounding box center [103, 97] width 0 height 4
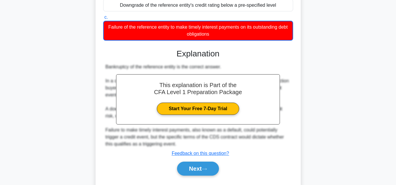
scroll to position [97, 0]
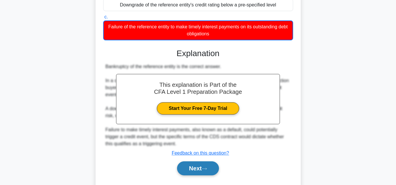
click at [191, 169] on button "Next" at bounding box center [198, 169] width 42 height 14
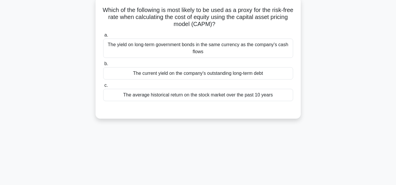
scroll to position [17, 0]
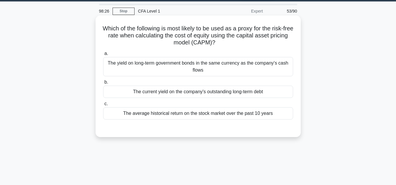
click at [185, 75] on div "The yield on long-term government bonds in the same currency as the company's c…" at bounding box center [198, 66] width 190 height 19
click at [103, 56] on input "a. The yield on long-term government bonds in the same currency as the company'…" at bounding box center [103, 54] width 0 height 4
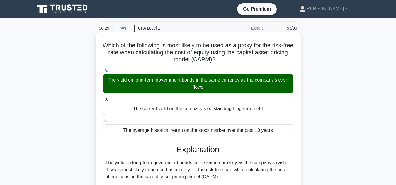
scroll to position [168, 0]
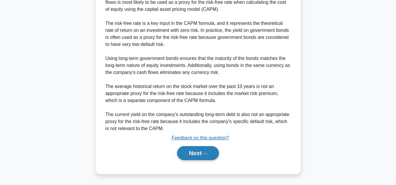
click at [195, 155] on button "Next" at bounding box center [198, 154] width 42 height 14
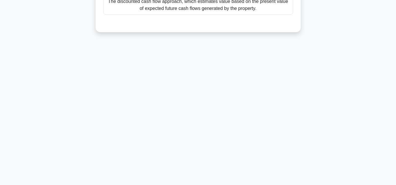
scroll to position [0, 0]
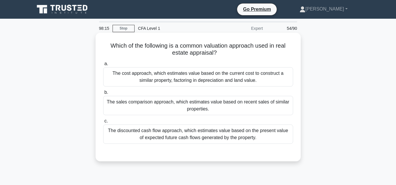
click at [209, 137] on div "The discounted cash flow approach, which estimates value based on the present v…" at bounding box center [198, 134] width 190 height 19
click at [103, 123] on input "c. The discounted cash flow approach, which estimates value based on the presen…" at bounding box center [103, 122] width 0 height 4
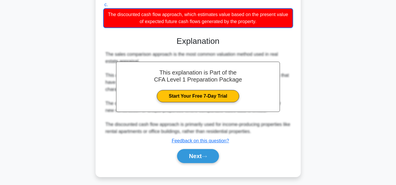
scroll to position [131, 0]
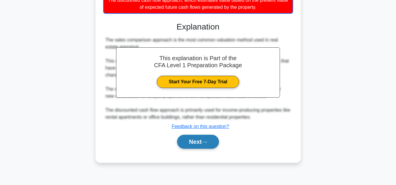
click at [206, 142] on icon at bounding box center [204, 142] width 5 height 3
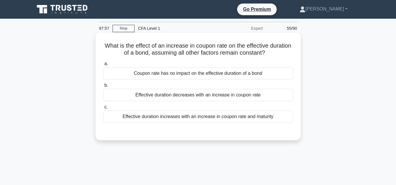
click at [243, 95] on div "Effective duration decreases with an increase in coupon rate" at bounding box center [198, 95] width 190 height 12
click at [103, 88] on input "b. Effective duration decreases with an increase in coupon rate" at bounding box center [103, 86] width 0 height 4
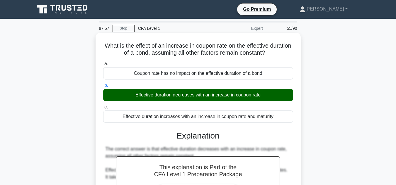
scroll to position [154, 0]
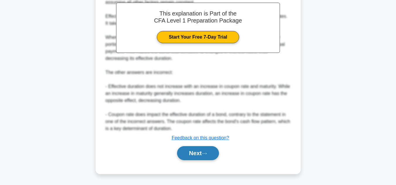
click at [201, 155] on button "Next" at bounding box center [198, 154] width 42 height 14
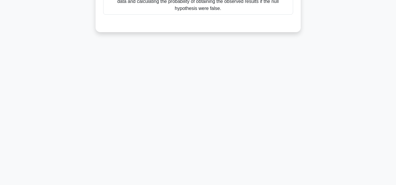
scroll to position [0, 0]
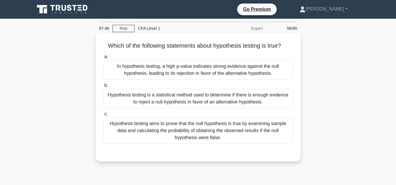
click at [223, 64] on div "In hypothesis testing, a high p-value indicates strong evidence against the nul…" at bounding box center [198, 69] width 190 height 19
click at [103, 59] on input "a. In hypothesis testing, a high p-value indicates strong evidence against the …" at bounding box center [103, 57] width 0 height 4
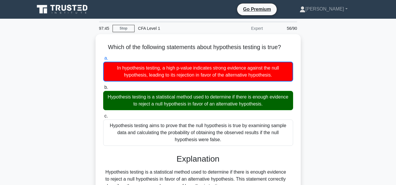
scroll to position [131, 0]
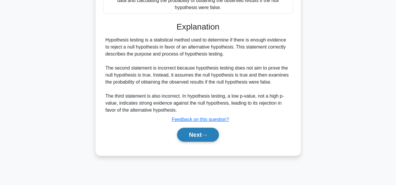
click at [205, 129] on button "Next" at bounding box center [198, 135] width 42 height 14
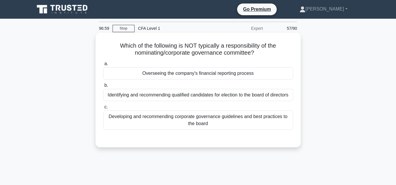
click at [225, 124] on div "Developing and recommending corporate governance guidelines and best practices …" at bounding box center [198, 120] width 190 height 19
click at [103, 109] on input "c. Developing and recommending corporate governance guidelines and best practic…" at bounding box center [103, 107] width 0 height 4
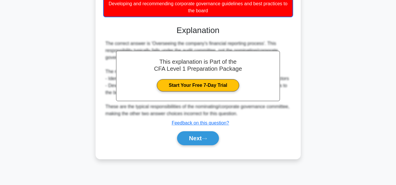
scroll to position [131, 0]
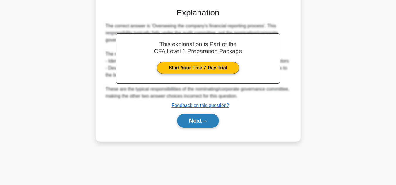
click at [200, 126] on button "Next" at bounding box center [198, 121] width 42 height 14
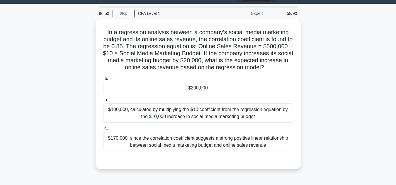
scroll to position [15, 0]
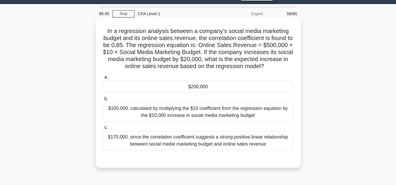
click at [201, 86] on div "$200,000" at bounding box center [198, 87] width 190 height 12
click at [103, 79] on input "a. $200,000" at bounding box center [103, 78] width 0 height 4
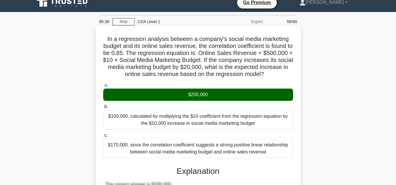
scroll to position [176, 0]
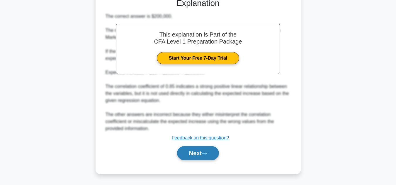
click at [198, 159] on button "Next" at bounding box center [198, 154] width 42 height 14
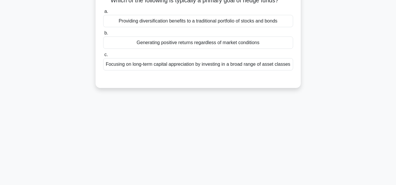
scroll to position [0, 0]
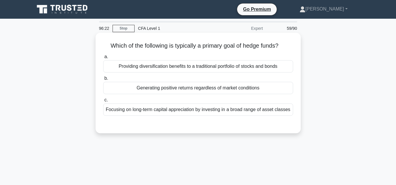
click at [217, 65] on div "Providing diversification benefits to a traditional portfolio of stocks and bon…" at bounding box center [198, 66] width 190 height 12
click at [103, 59] on input "a. Providing diversification benefits to a traditional portfolio of stocks and …" at bounding box center [103, 57] width 0 height 4
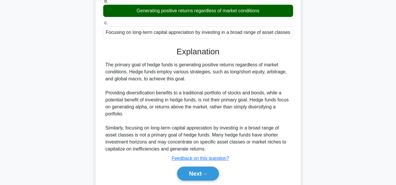
scroll to position [131, 0]
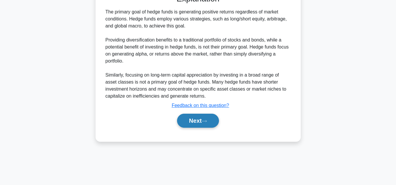
click at [203, 123] on button "Next" at bounding box center [198, 121] width 42 height 14
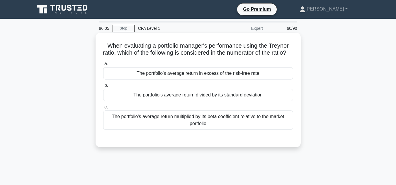
click at [214, 80] on div "The portfolio's average return in excess of the risk-free rate" at bounding box center [198, 73] width 190 height 12
click at [103, 66] on input "a. The portfolio's average return in excess of the risk-free rate" at bounding box center [103, 64] width 0 height 4
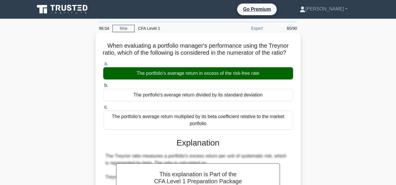
scroll to position [133, 0]
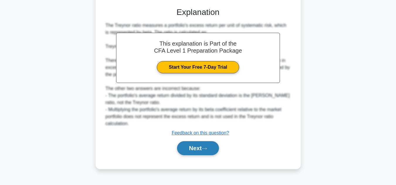
click at [193, 156] on button "Next" at bounding box center [198, 149] width 42 height 14
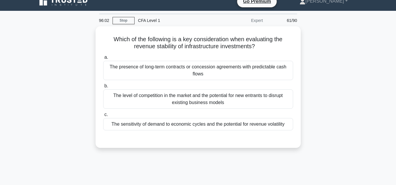
scroll to position [8, 0]
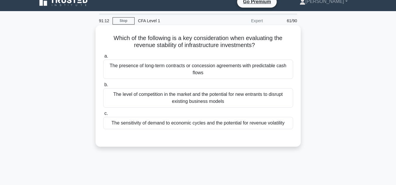
click at [246, 70] on div "The presence of long-term contracts or concession agreements with predictable c…" at bounding box center [198, 69] width 190 height 19
click at [103, 58] on input "a. The presence of long-term contracts or concession agreements with predictabl…" at bounding box center [103, 56] width 0 height 4
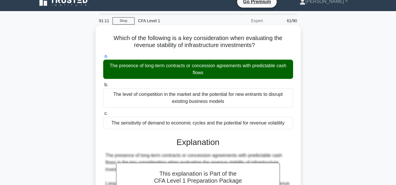
scroll to position [131, 0]
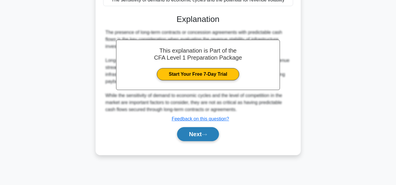
click at [213, 134] on button "Next" at bounding box center [198, 134] width 42 height 14
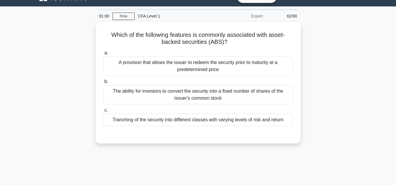
scroll to position [12, 0]
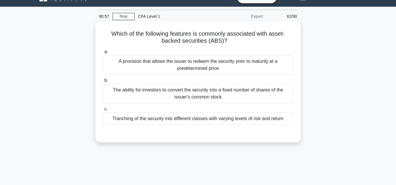
click at [218, 116] on div "Tranching of the security into different classes with varying levels of risk an…" at bounding box center [198, 119] width 190 height 12
click at [103, 111] on input "c. Tranching of the security into different classes with varying levels of risk…" at bounding box center [103, 110] width 0 height 4
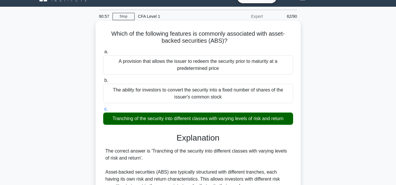
scroll to position [131, 0]
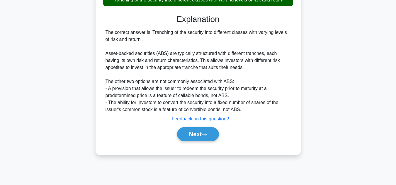
click at [192, 149] on div "Which of the following features is commonly associated with asset-backed securi…" at bounding box center [198, 28] width 200 height 249
click at [191, 138] on button "Next" at bounding box center [198, 134] width 42 height 14
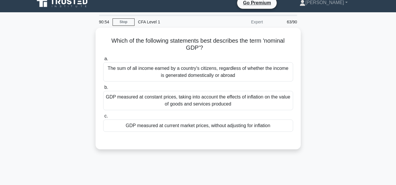
scroll to position [6, 0]
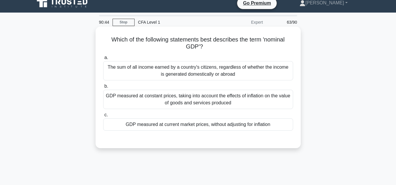
click at [175, 101] on div "GDP measured at constant prices, taking into account the effects of inflation o…" at bounding box center [198, 99] width 190 height 19
click at [103, 88] on input "b. GDP measured at constant prices, taking into account the effects of inflatio…" at bounding box center [103, 87] width 0 height 4
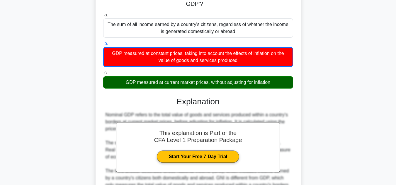
scroll to position [131, 0]
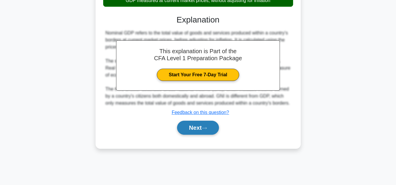
click at [197, 126] on button "Next" at bounding box center [198, 128] width 42 height 14
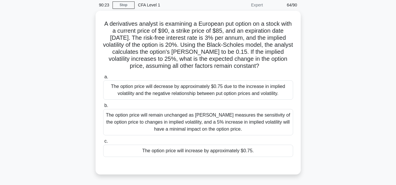
scroll to position [23, 0]
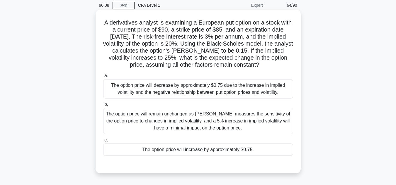
click at [202, 156] on div "The option price will increase by approximately $0.75." at bounding box center [198, 150] width 190 height 12
click at [103, 142] on input "c. The option price will increase by approximately $0.75." at bounding box center [103, 141] width 0 height 4
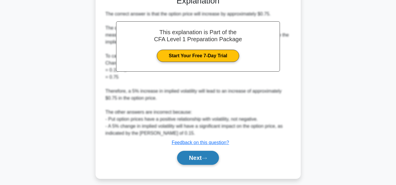
click at [202, 157] on button "Next" at bounding box center [198, 158] width 42 height 14
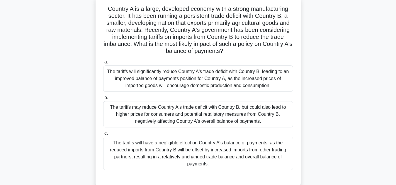
scroll to position [39, 0]
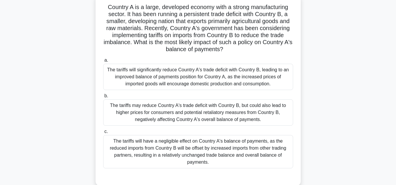
click at [187, 89] on div "The tariffs will significantly reduce Country A's trade deficit with Country B,…" at bounding box center [198, 77] width 190 height 26
click at [103, 62] on input "a. The tariffs will significantly reduce Country A's trade deficit with Country…" at bounding box center [103, 61] width 0 height 4
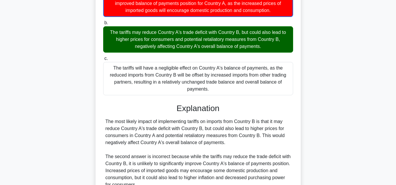
scroll to position [204, 0]
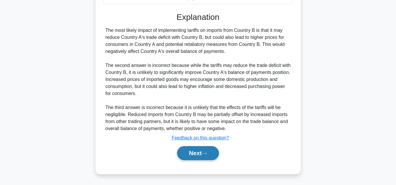
click at [197, 159] on button "Next" at bounding box center [198, 154] width 42 height 14
click at [197, 156] on button "Next" at bounding box center [198, 154] width 42 height 14
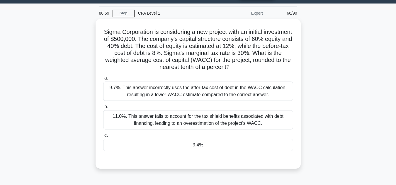
scroll to position [16, 0]
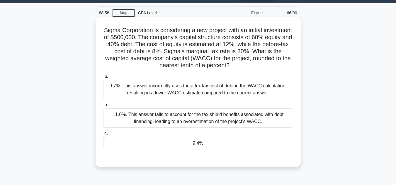
click at [199, 146] on div "9.4%" at bounding box center [198, 143] width 190 height 12
click at [103, 136] on input "c. 9.4%" at bounding box center [103, 134] width 0 height 4
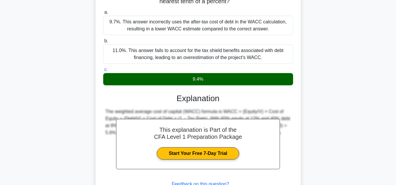
scroll to position [131, 0]
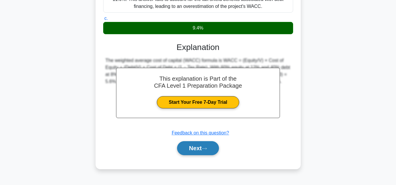
click at [200, 150] on button "Next" at bounding box center [198, 149] width 42 height 14
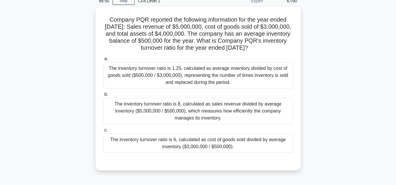
scroll to position [27, 0]
click at [200, 150] on div "The inventory turnover ratio is 6, calculated as cost of goods sold divided by …" at bounding box center [198, 143] width 190 height 19
click at [103, 133] on input "c. The inventory turnover ratio is 6, calculated as cost of goods sold divided …" at bounding box center [103, 131] width 0 height 4
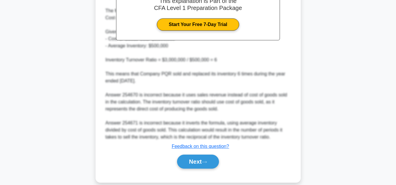
scroll to position [225, 0]
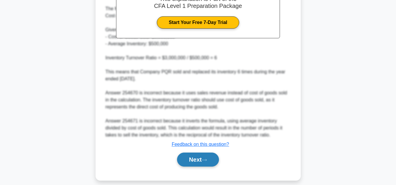
click at [200, 158] on button "Next" at bounding box center [198, 160] width 42 height 14
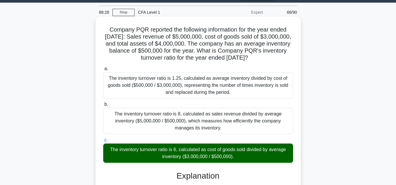
scroll to position [0, 0]
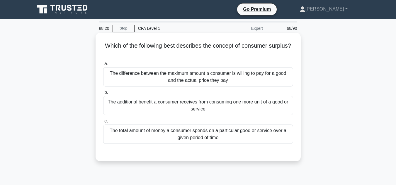
click at [227, 79] on div "The difference between the maximum amount a consumer is willing to pay for a go…" at bounding box center [198, 76] width 190 height 19
click at [103, 66] on input "a. The difference between the maximum amount a consumer is willing to pay for a…" at bounding box center [103, 64] width 0 height 4
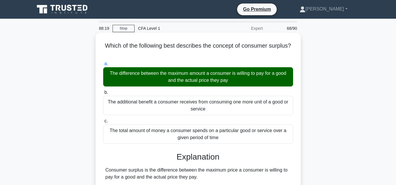
scroll to position [131, 0]
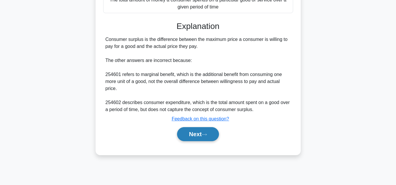
click at [203, 140] on button "Next" at bounding box center [198, 134] width 42 height 14
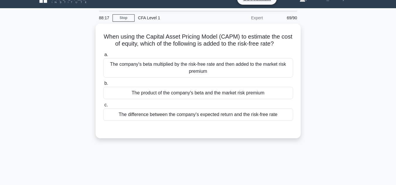
scroll to position [10, 0]
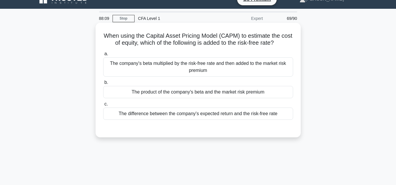
click at [195, 95] on div "The product of the company's beta and the market risk premium" at bounding box center [198, 92] width 190 height 12
click at [103, 85] on input "b. The product of the company's beta and the market risk premium" at bounding box center [103, 83] width 0 height 4
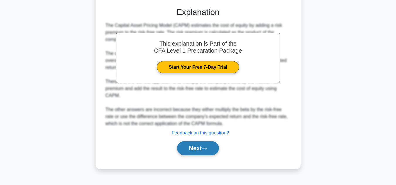
click at [199, 151] on button "Next" at bounding box center [198, 149] width 42 height 14
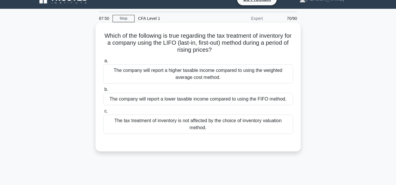
click at [189, 101] on div "The company will report a lower taxable income compared to using the FIFO metho…" at bounding box center [198, 99] width 190 height 12
click at [103, 92] on input "b. The company will report a lower taxable income compared to using the FIFO me…" at bounding box center [103, 90] width 0 height 4
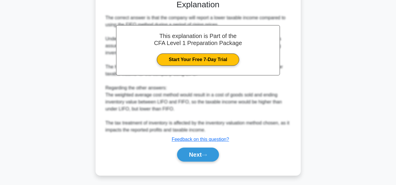
scroll to position [154, 0]
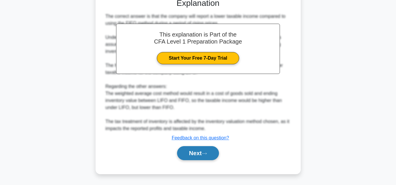
click at [202, 154] on button "Next" at bounding box center [198, 154] width 42 height 14
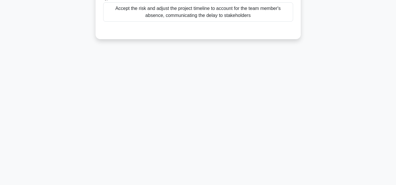
scroll to position [0, 0]
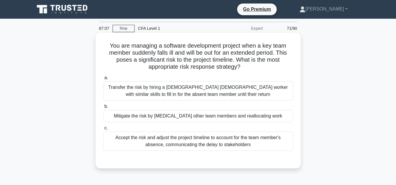
click at [189, 97] on div "Transfer the risk by hiring a temporary contract worker with similar skills to …" at bounding box center [198, 90] width 190 height 19
click at [103, 80] on input "a. Transfer the risk by hiring a temporary contract worker with similar skills …" at bounding box center [103, 78] width 0 height 4
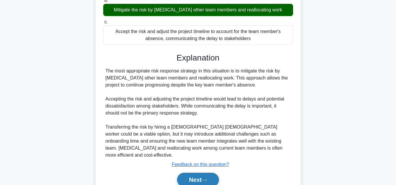
scroll to position [131, 0]
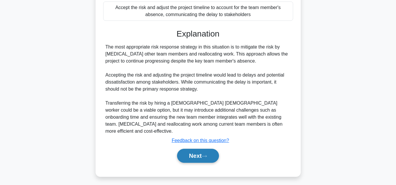
click at [188, 154] on button "Next" at bounding box center [198, 156] width 42 height 14
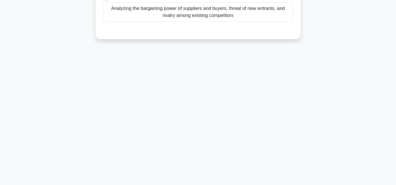
scroll to position [0, 0]
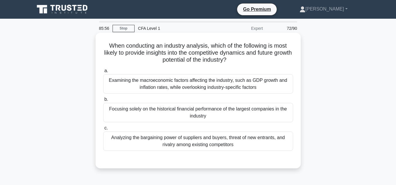
click at [186, 149] on div "Analyzing the bargaining power of suppliers and buyers, threat of new entrants,…" at bounding box center [198, 141] width 190 height 19
click at [103, 130] on input "c. Analyzing the bargaining power of suppliers and buyers, threat of new entran…" at bounding box center [103, 129] width 0 height 4
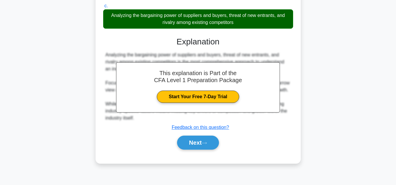
scroll to position [123, 0]
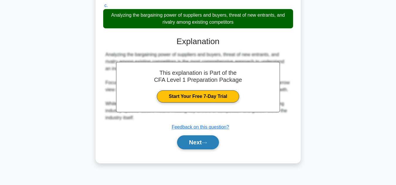
click at [192, 144] on button "Next" at bounding box center [198, 143] width 42 height 14
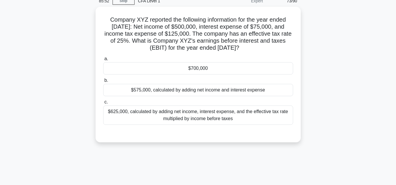
scroll to position [28, 0]
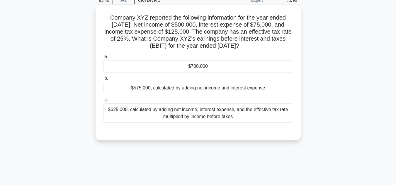
click at [208, 69] on div "$700,000" at bounding box center [198, 66] width 190 height 12
click at [103, 59] on input "a. $700,000" at bounding box center [103, 57] width 0 height 4
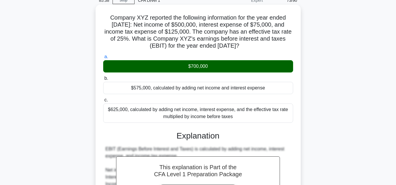
scroll to position [131, 0]
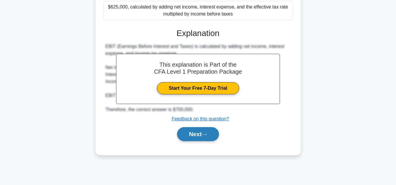
click at [192, 136] on button "Next" at bounding box center [198, 134] width 42 height 14
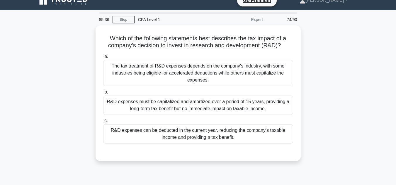
scroll to position [10, 0]
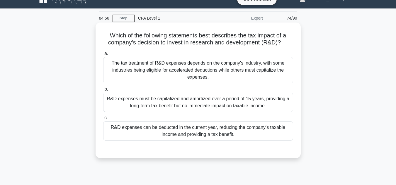
click at [219, 131] on div "R&D expenses can be deducted in the current year, reducing the company's taxabl…" at bounding box center [198, 131] width 190 height 19
click at [103, 120] on input "c. R&D expenses can be deducted in the current year, reducing the company's tax…" at bounding box center [103, 118] width 0 height 4
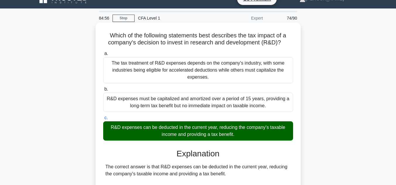
scroll to position [133, 0]
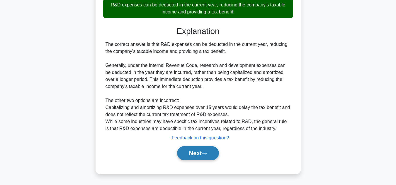
click at [204, 154] on icon at bounding box center [204, 153] width 5 height 3
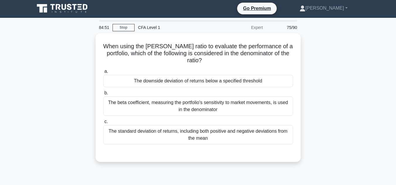
scroll to position [1, 0]
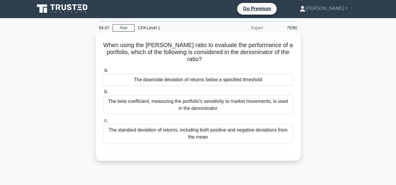
click at [205, 85] on div "The downside deviation of returns below a specified threshold" at bounding box center [198, 80] width 190 height 12
click at [103, 72] on input "a. The downside deviation of returns below a specified threshold" at bounding box center [103, 71] width 0 height 4
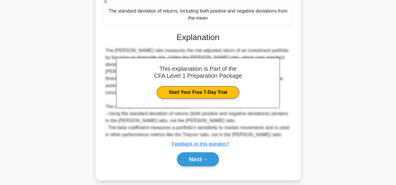
scroll to position [121, 0]
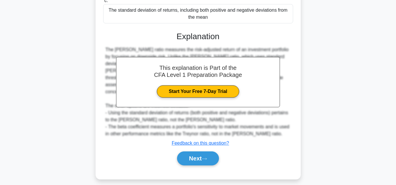
click at [197, 162] on div "a. The downside deviation of returns below a specified threshold b. c." at bounding box center [198, 59] width 191 height 227
click at [194, 152] on button "Next" at bounding box center [198, 159] width 42 height 14
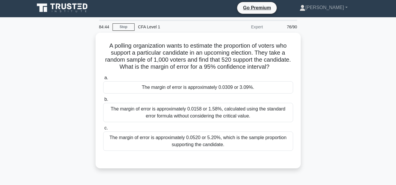
scroll to position [0, 0]
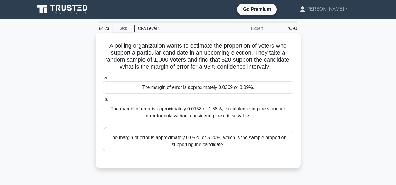
click at [193, 144] on div "The margin of error is approximately 0.0520 or 5.20%, which is the sample propo…" at bounding box center [198, 141] width 190 height 19
click at [103, 130] on input "c. The margin of error is approximately 0.0520 or 5.20%, which is the sample pr…" at bounding box center [103, 129] width 0 height 4
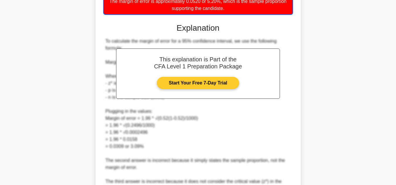
scroll to position [185, 0]
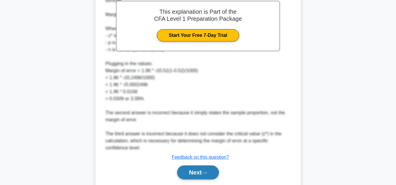
click at [195, 166] on button "Next" at bounding box center [198, 173] width 42 height 14
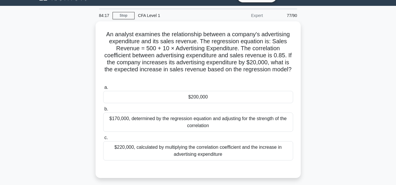
scroll to position [13, 0]
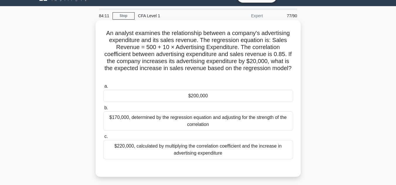
click at [191, 100] on div "$200,000" at bounding box center [198, 96] width 190 height 12
click at [103, 88] on input "a. $200,000" at bounding box center [103, 87] width 0 height 4
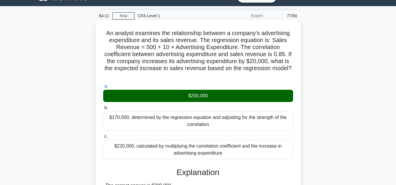
scroll to position [161, 0]
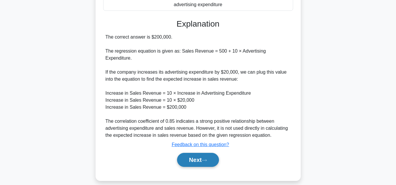
click at [202, 153] on button "Next" at bounding box center [198, 160] width 42 height 14
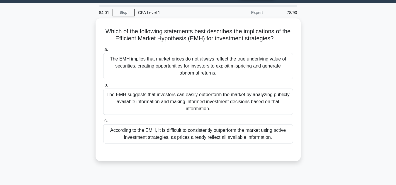
scroll to position [15, 0]
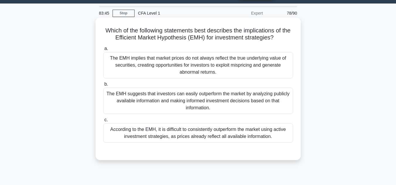
click at [150, 137] on div "According to the EMH, it is difficult to consistently outperform the market usi…" at bounding box center [198, 133] width 190 height 19
click at [103, 122] on input "c. According to the EMH, it is difficult to consistently outperform the market …" at bounding box center [103, 120] width 0 height 4
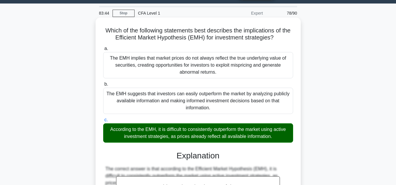
scroll to position [161, 0]
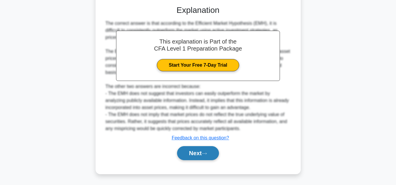
click at [177, 151] on button "Next" at bounding box center [198, 154] width 42 height 14
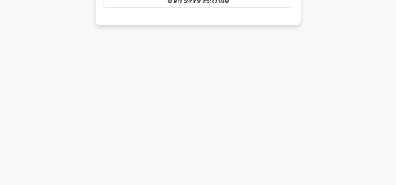
scroll to position [0, 0]
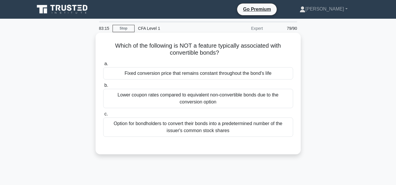
click at [180, 75] on div "Fixed conversion price that remains constant throughout the bond's life" at bounding box center [198, 73] width 190 height 12
click at [103, 66] on input "a. Fixed conversion price that remains constant throughout the bond's life" at bounding box center [103, 64] width 0 height 4
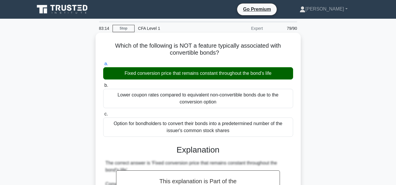
scroll to position [133, 0]
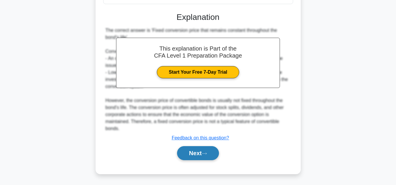
click at [196, 158] on button "Next" at bounding box center [198, 154] width 42 height 14
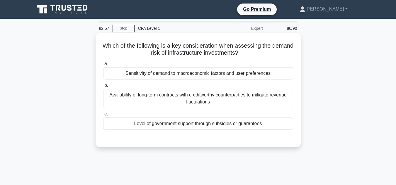
click at [190, 128] on div "Level of government support through subsidies or guarantees" at bounding box center [198, 124] width 190 height 12
click at [103, 116] on input "c. Level of government support through subsidies or guarantees" at bounding box center [103, 115] width 0 height 4
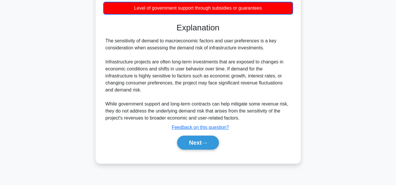
scroll to position [128, 0]
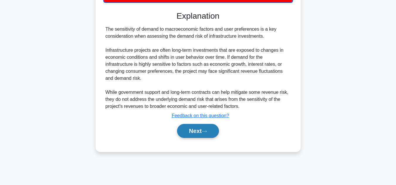
click at [192, 132] on button "Next" at bounding box center [198, 131] width 42 height 14
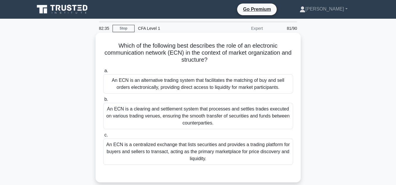
click at [191, 121] on div "An ECN is a clearing and settlement system that processes and settles trades ex…" at bounding box center [198, 116] width 190 height 26
click at [103, 102] on input "b. An ECN is a clearing and settlement system that processes and settles trades…" at bounding box center [103, 100] width 0 height 4
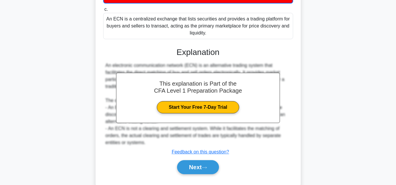
scroll to position [130, 0]
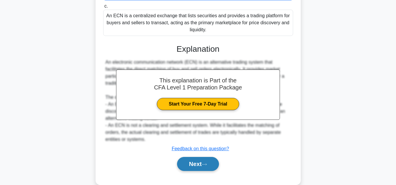
click at [191, 166] on button "Next" at bounding box center [198, 164] width 42 height 14
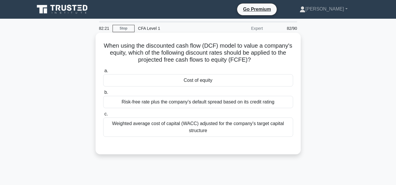
click at [207, 83] on div "Cost of equity" at bounding box center [198, 80] width 190 height 12
click at [103, 73] on input "a. Cost of equity" at bounding box center [103, 71] width 0 height 4
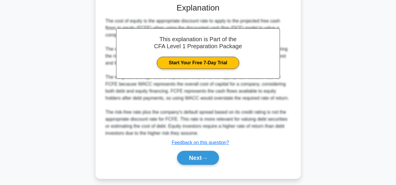
scroll to position [143, 0]
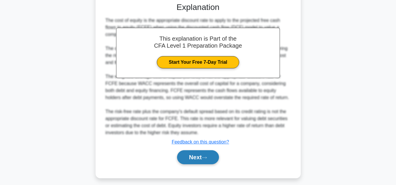
click at [199, 153] on button "Next" at bounding box center [198, 158] width 42 height 14
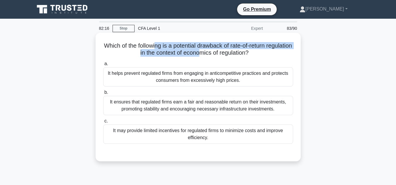
drag, startPoint x: 168, startPoint y: 43, endPoint x: 214, endPoint y: 57, distance: 48.5
click at [214, 57] on div "Which of the following is a potential drawback of rate-of-return regulation in …" at bounding box center [198, 97] width 200 height 124
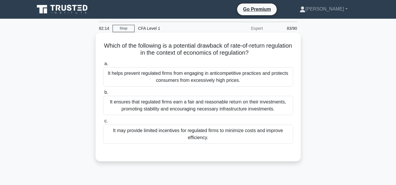
click at [299, 100] on div "Which of the following is a potential drawback of rate-of-return regulation in …" at bounding box center [198, 97] width 205 height 129
click at [256, 133] on div "It may provide limited incentives for regulated firms to minimize costs and imp…" at bounding box center [198, 134] width 190 height 19
click at [103, 123] on input "c. It may provide limited incentives for regulated firms to minimize costs and …" at bounding box center [103, 122] width 0 height 4
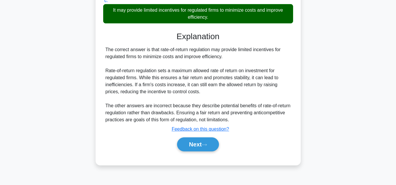
scroll to position [121, 0]
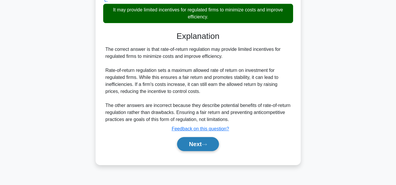
click at [205, 139] on button "Next" at bounding box center [198, 144] width 42 height 14
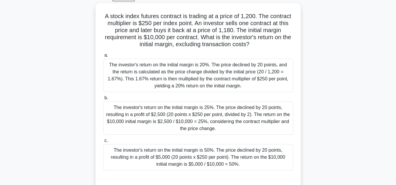
scroll to position [31, 0]
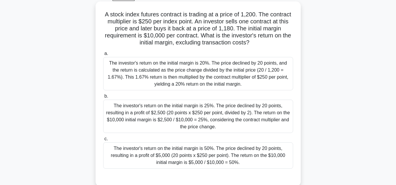
click at [195, 82] on div "The investor's return on the initial margin is 20%. The price declined by 20 po…" at bounding box center [198, 73] width 190 height 33
click at [103, 56] on input "a. The investor's return on the initial margin is 20%. The price declined by 20…" at bounding box center [103, 54] width 0 height 4
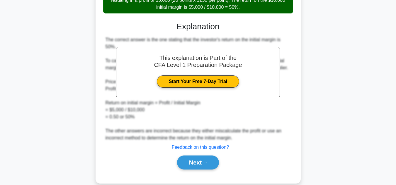
scroll to position [188, 0]
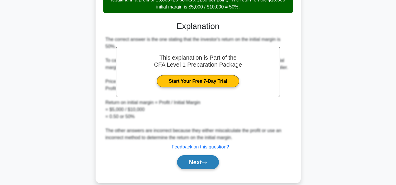
click at [195, 164] on button "Next" at bounding box center [198, 163] width 42 height 14
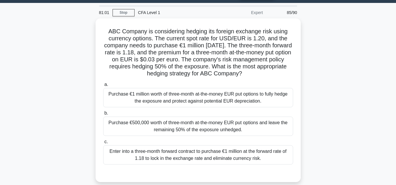
scroll to position [16, 0]
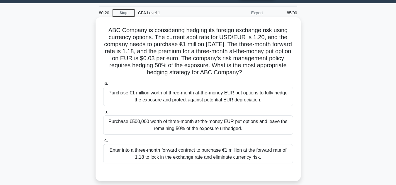
click at [181, 105] on div "Purchase €1 million worth of three-month at-the-money EUR put options to fully …" at bounding box center [198, 96] width 190 height 19
click at [103, 86] on input "a. Purchase €1 million worth of three-month at-the-money EUR put options to ful…" at bounding box center [103, 84] width 0 height 4
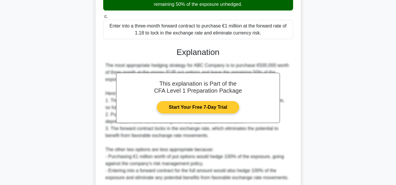
scroll to position [190, 0]
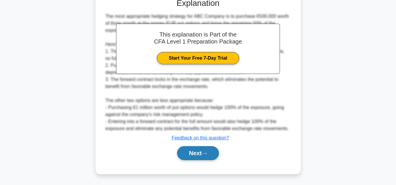
click at [204, 156] on button "Next" at bounding box center [198, 154] width 42 height 14
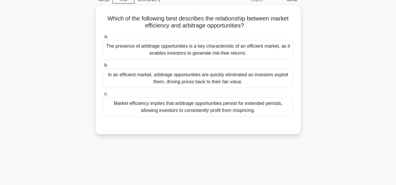
scroll to position [0, 0]
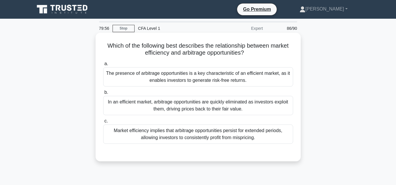
click at [200, 102] on div "In an efficient market, arbitrage opportunities are quickly eliminated as inves…" at bounding box center [198, 105] width 190 height 19
click at [103, 95] on input "b. In an efficient market, arbitrage opportunities are quickly eliminated as in…" at bounding box center [103, 93] width 0 height 4
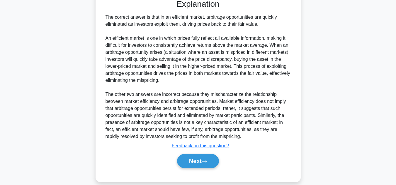
scroll to position [161, 0]
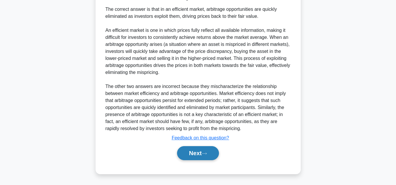
click at [198, 152] on button "Next" at bounding box center [198, 154] width 42 height 14
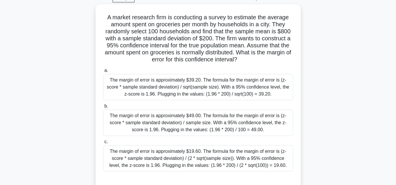
scroll to position [30, 0]
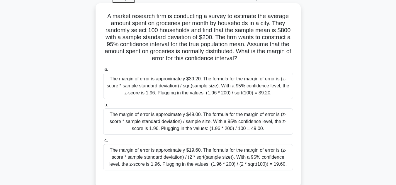
click at [190, 95] on div "The margin of error is approximately $39.20. The formula for the margin of erro…" at bounding box center [198, 86] width 190 height 26
click at [103, 71] on input "a. The margin of error is approximately $39.20. The formula for the margin of e…" at bounding box center [103, 70] width 0 height 4
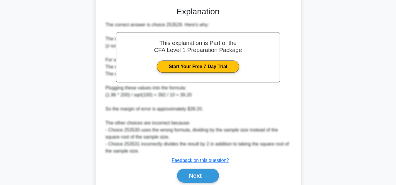
scroll to position [225, 0]
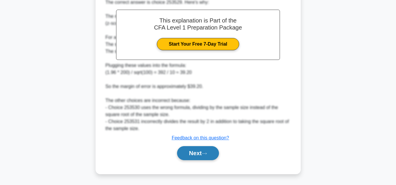
click at [199, 151] on button "Next" at bounding box center [198, 154] width 42 height 14
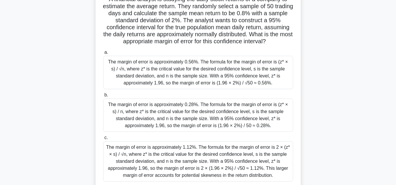
scroll to position [48, 0]
click at [199, 151] on div "The margin of error is approximately 1.12%. The formula for the margin of error…" at bounding box center [198, 161] width 190 height 40
click at [103, 140] on input "c. The margin of error is approximately 1.12%. The formula for the margin of er…" at bounding box center [103, 138] width 0 height 4
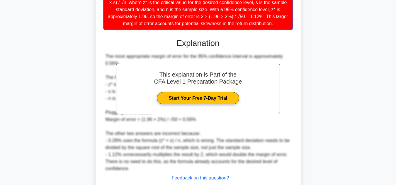
scroll to position [239, 0]
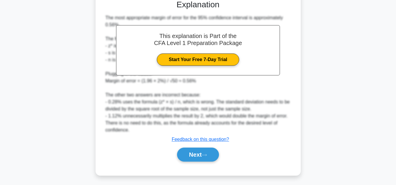
click at [199, 151] on button "Next" at bounding box center [198, 155] width 42 height 14
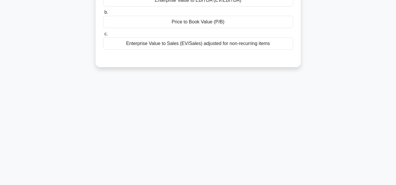
scroll to position [0, 0]
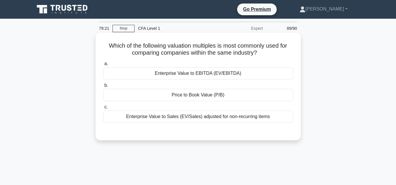
click at [228, 74] on div "Enterprise Value to EBITDA (EV/EBITDA)" at bounding box center [198, 73] width 190 height 12
click at [103, 66] on input "a. Enterprise Value to EBITDA (EV/EBITDA)" at bounding box center [103, 64] width 0 height 4
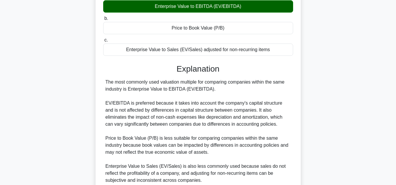
scroll to position [131, 0]
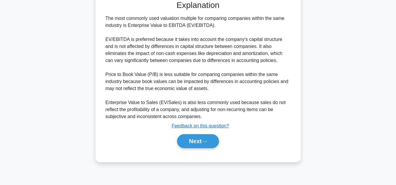
click at [195, 157] on div "Which of the following valuation multiples is most commonly used for comparing …" at bounding box center [198, 32] width 200 height 256
click at [192, 147] on button "Next" at bounding box center [198, 141] width 42 height 14
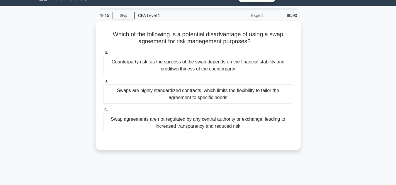
scroll to position [0, 0]
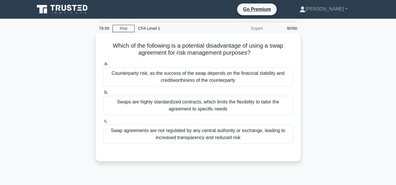
click at [184, 74] on div "Counterparty risk, as the success of the swap depends on the financial stabilit…" at bounding box center [198, 76] width 190 height 19
click at [103, 66] on input "a. Counterparty risk, as the success of the swap depends on the financial stabi…" at bounding box center [103, 64] width 0 height 4
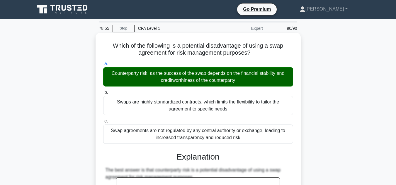
scroll to position [133, 0]
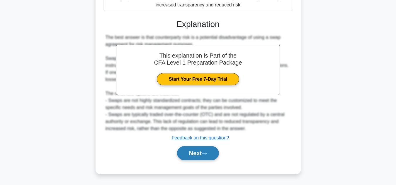
click at [201, 158] on button "Next" at bounding box center [198, 154] width 42 height 14
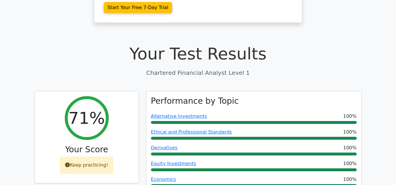
scroll to position [150, 0]
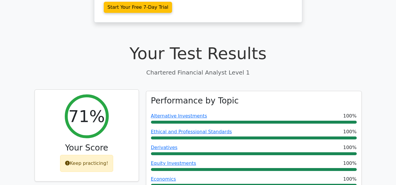
click at [68, 161] on icon at bounding box center [67, 163] width 5 height 5
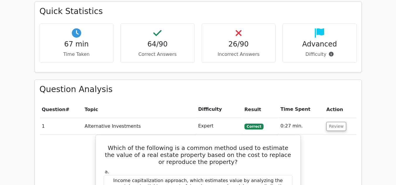
scroll to position [431, 0]
